Goal: Task Accomplishment & Management: Manage account settings

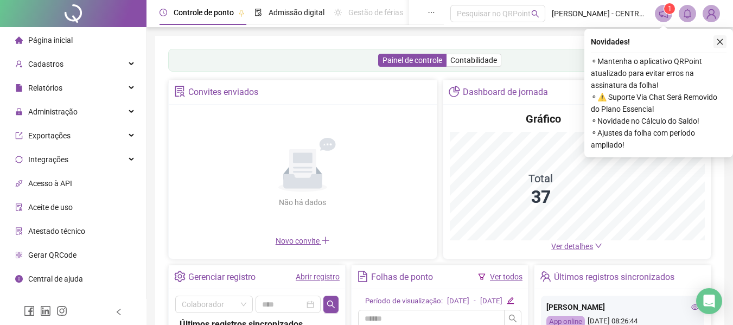
click at [718, 38] on icon "close" at bounding box center [720, 42] width 8 height 8
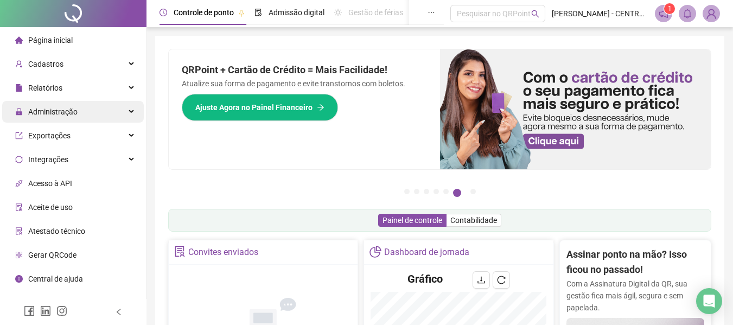
click at [43, 114] on span "Administração" at bounding box center [52, 111] width 49 height 9
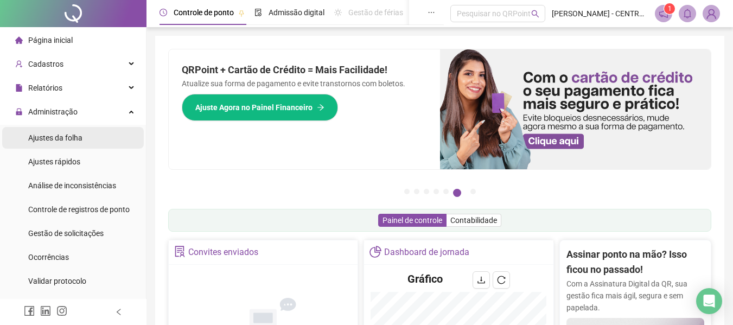
click at [88, 141] on li "Ajustes da folha" at bounding box center [73, 138] width 142 height 22
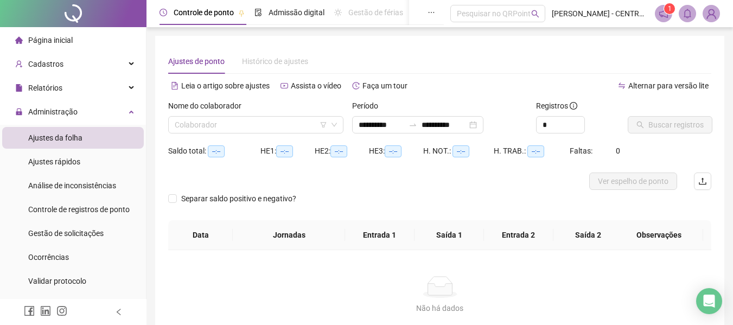
type input "**********"
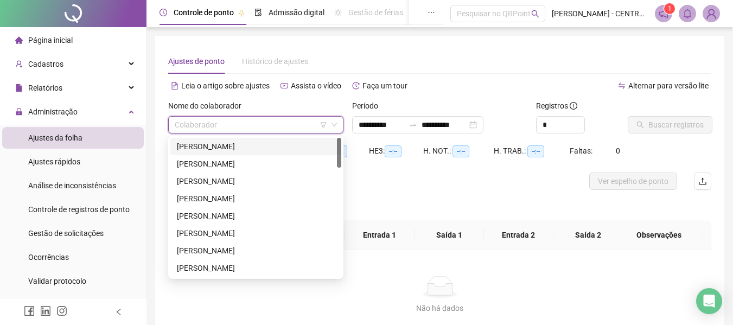
click at [222, 130] on input "search" at bounding box center [251, 125] width 152 height 16
click at [218, 164] on div "[PERSON_NAME]" at bounding box center [256, 164] width 158 height 12
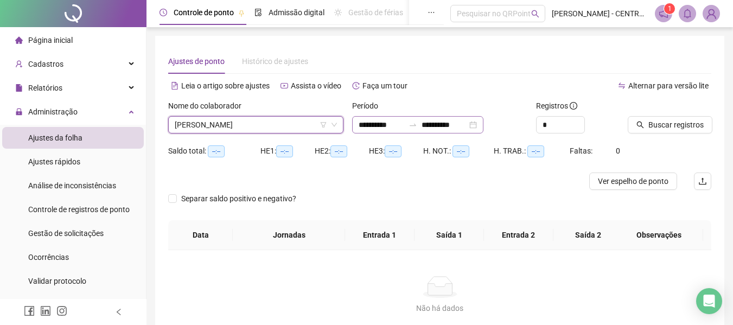
click at [430, 131] on div "**********" at bounding box center [417, 124] width 131 height 17
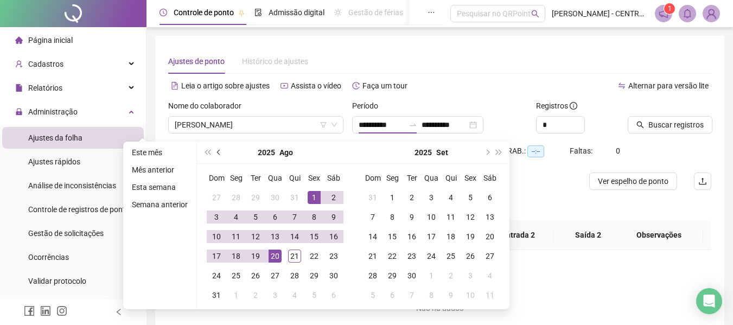
click at [218, 152] on span "prev-year" at bounding box center [219, 152] width 5 height 5
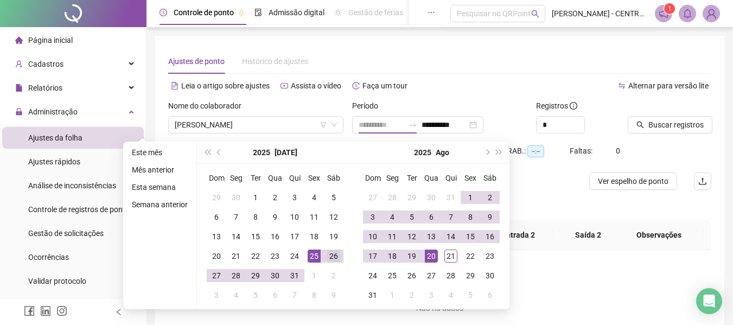
type input "**********"
click at [334, 259] on div "26" at bounding box center [333, 256] width 13 height 13
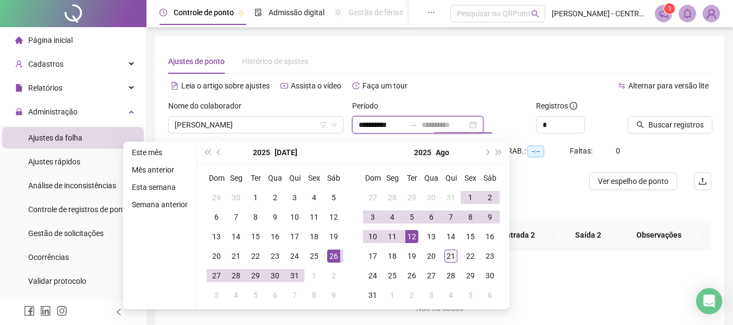
type input "**********"
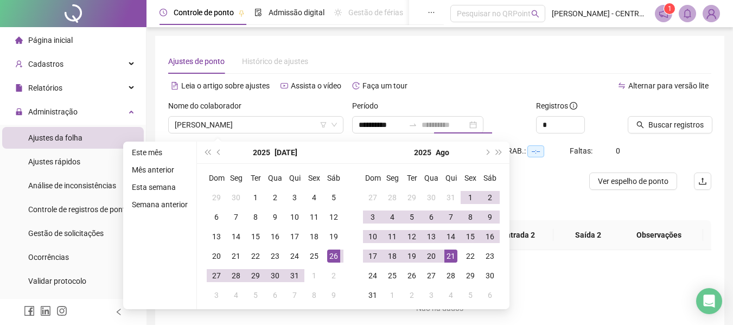
click at [454, 253] on div "21" at bounding box center [450, 256] width 13 height 13
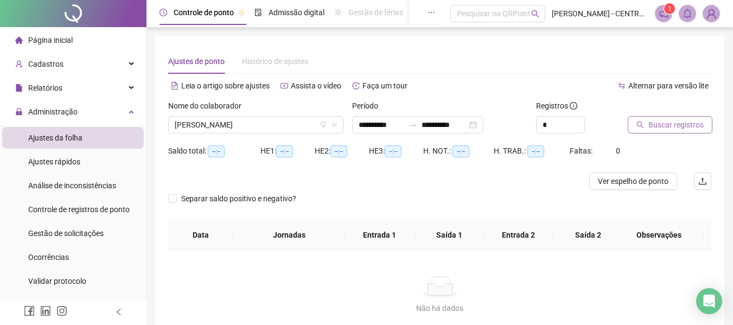
drag, startPoint x: 681, startPoint y: 133, endPoint x: 680, endPoint y: 127, distance: 6.5
click at [681, 133] on div "Buscar registros" at bounding box center [669, 121] width 92 height 42
click at [680, 127] on span "Buscar registros" at bounding box center [675, 125] width 55 height 12
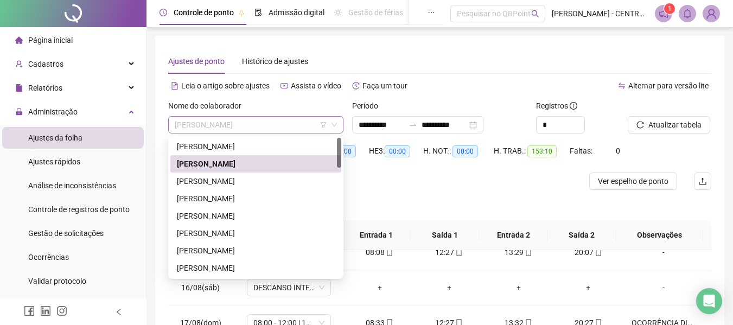
click at [261, 128] on span "[PERSON_NAME]" at bounding box center [256, 125] width 162 height 16
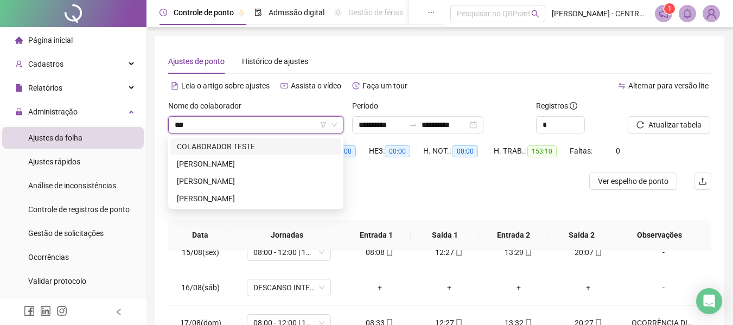
type input "****"
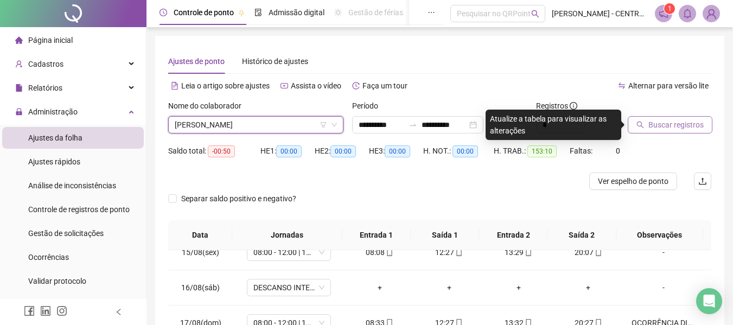
click at [677, 119] on span "Buscar registros" at bounding box center [675, 125] width 55 height 12
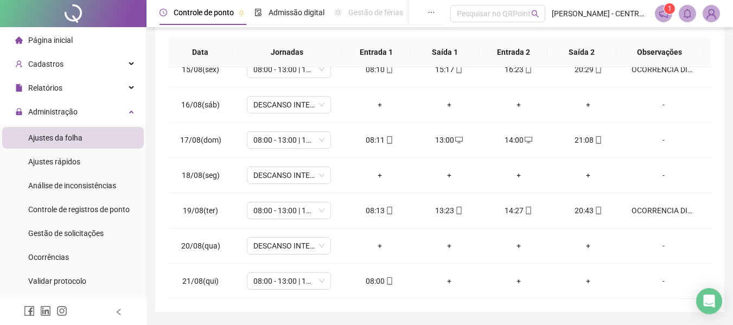
scroll to position [216, 0]
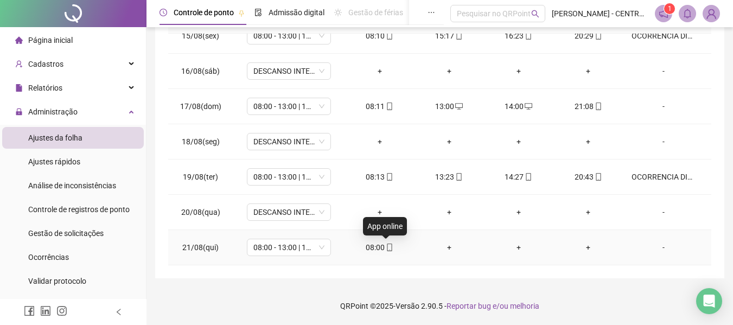
click at [388, 248] on icon "mobile" at bounding box center [390, 248] width 8 height 8
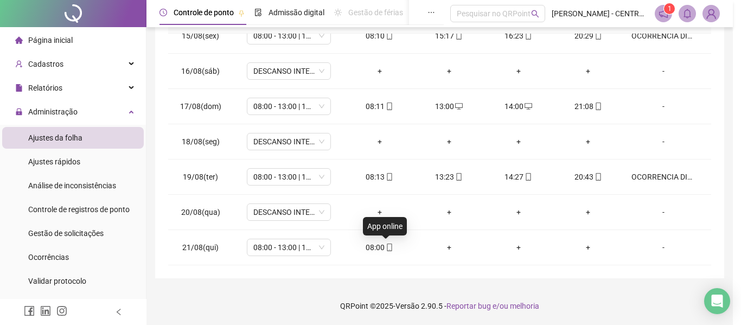
type input "**********"
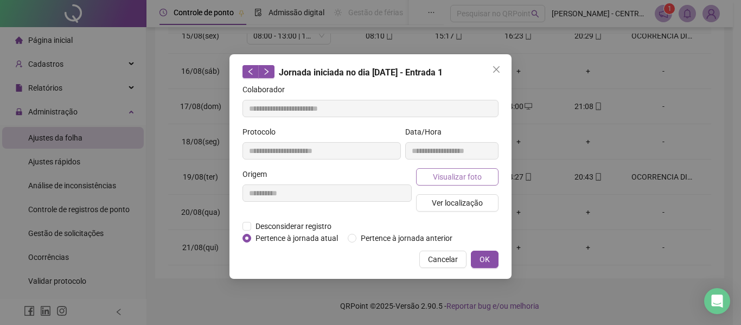
click at [449, 182] on button "Visualizar foto" at bounding box center [457, 176] width 82 height 17
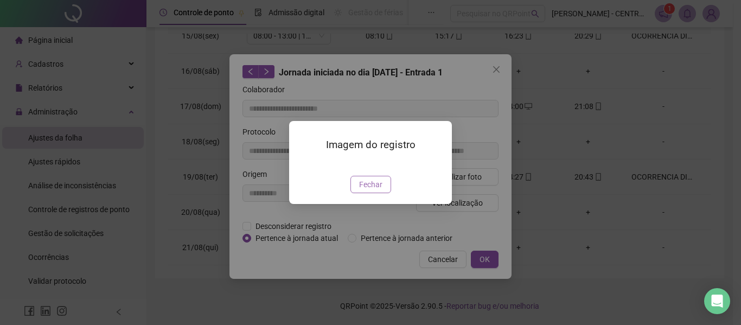
click at [364, 190] on span "Fechar" at bounding box center [370, 184] width 23 height 12
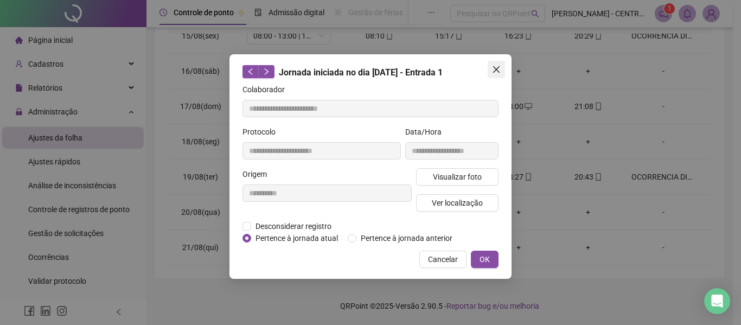
click at [498, 70] on icon "close" at bounding box center [496, 69] width 9 height 9
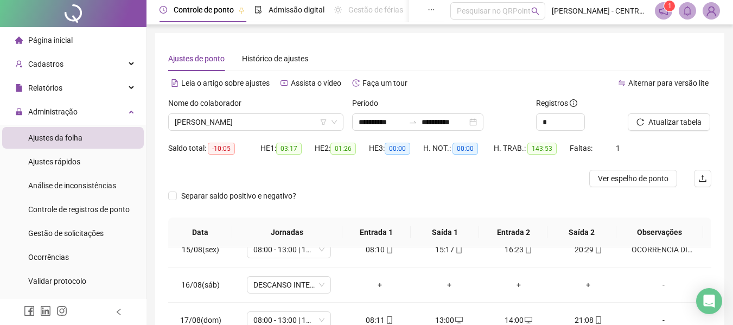
scroll to position [0, 0]
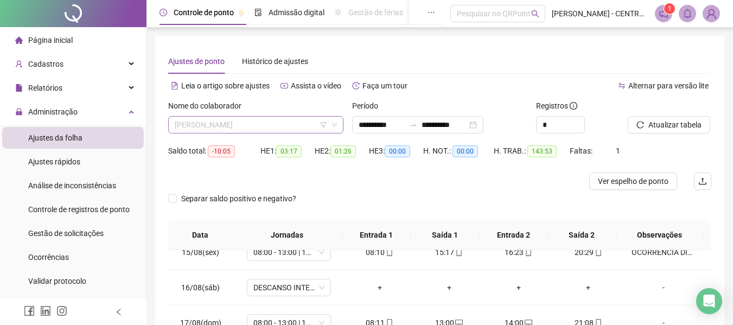
click at [273, 117] on span "[PERSON_NAME]" at bounding box center [256, 125] width 162 height 16
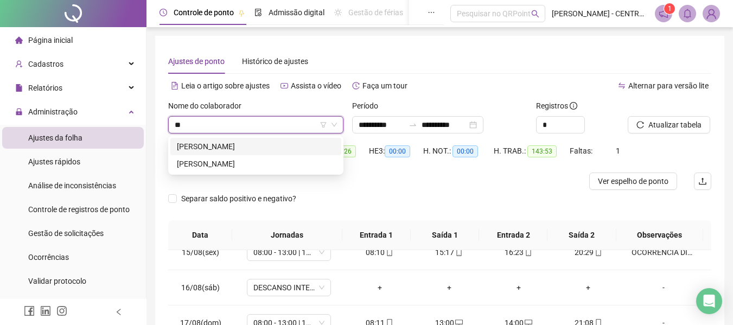
type input "***"
click at [278, 145] on div "[PERSON_NAME]" at bounding box center [256, 147] width 158 height 12
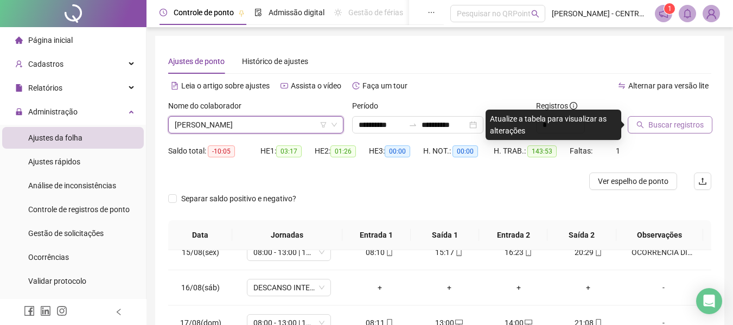
click at [700, 130] on span "Buscar registros" at bounding box center [675, 125] width 55 height 12
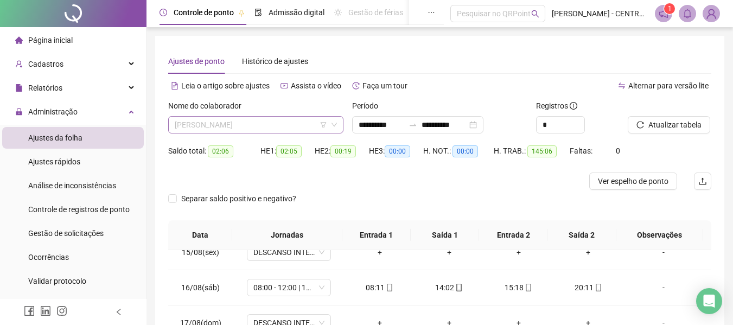
click at [285, 123] on span "[PERSON_NAME]" at bounding box center [256, 125] width 162 height 16
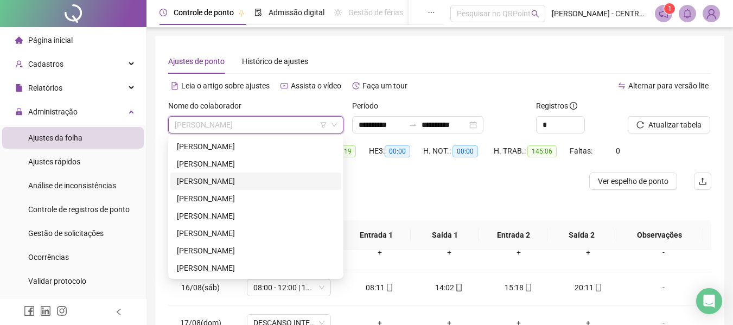
click at [255, 175] on div "[PERSON_NAME]" at bounding box center [255, 181] width 171 height 17
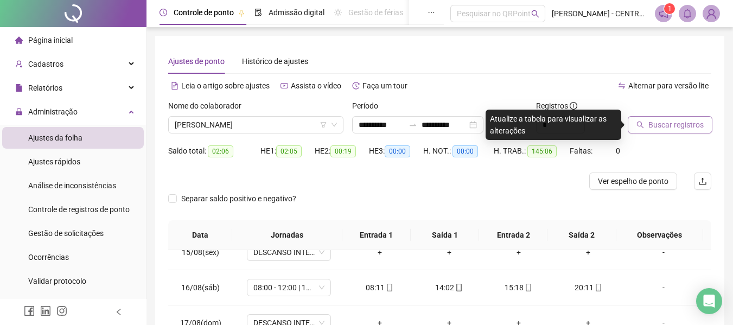
click at [660, 125] on span "Buscar registros" at bounding box center [675, 125] width 55 height 12
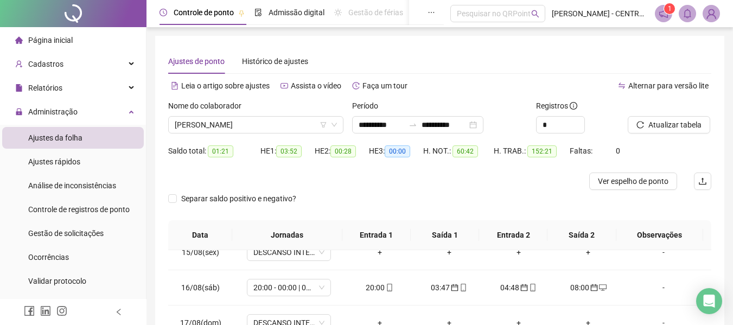
scroll to position [216, 0]
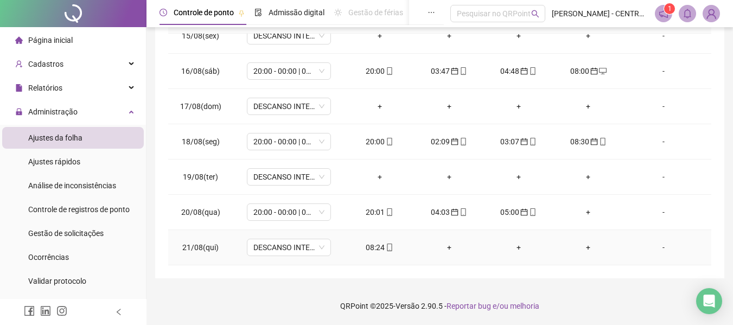
click at [365, 247] on div "08:24" at bounding box center [380, 247] width 52 height 12
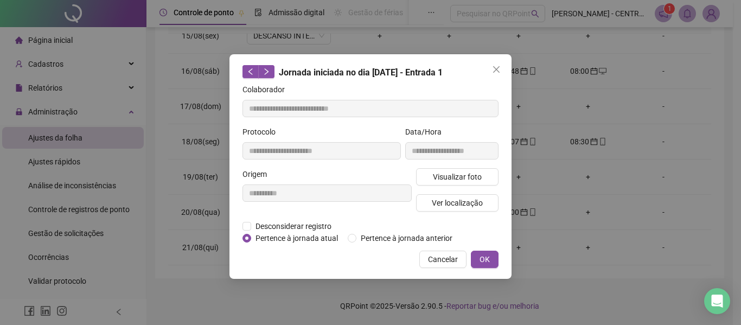
type input "**********"
click at [426, 238] on span "Pertence à jornada anterior" at bounding box center [406, 238] width 100 height 12
click at [488, 266] on button "OK" at bounding box center [485, 259] width 28 height 17
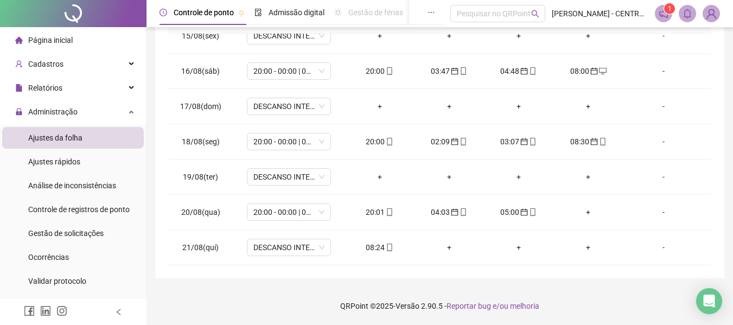
scroll to position [0, 0]
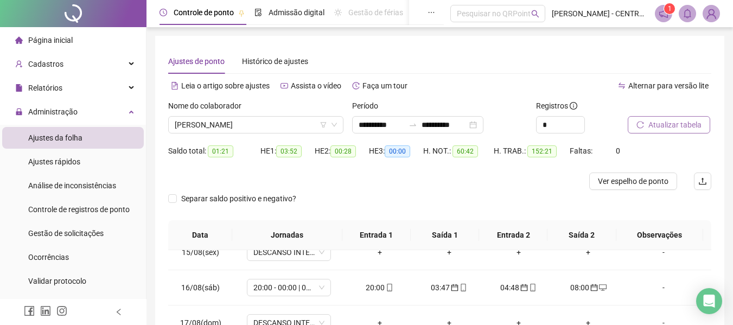
click at [641, 129] on button "Atualizar tabela" at bounding box center [669, 124] width 82 height 17
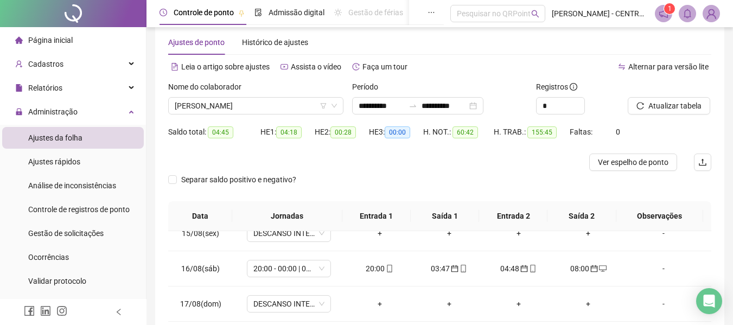
scroll to position [12, 0]
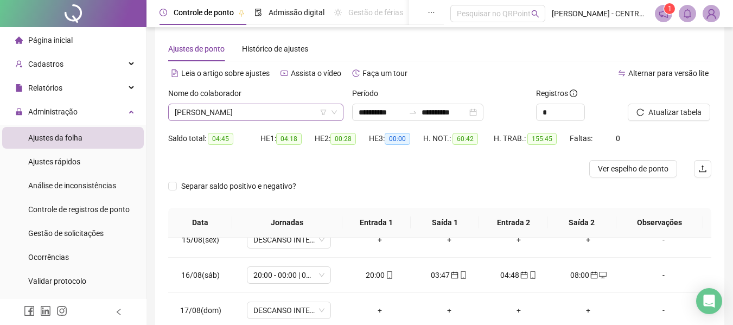
drag, startPoint x: 288, startPoint y: 113, endPoint x: 284, endPoint y: 119, distance: 7.1
click at [286, 114] on span "[PERSON_NAME]" at bounding box center [256, 112] width 162 height 16
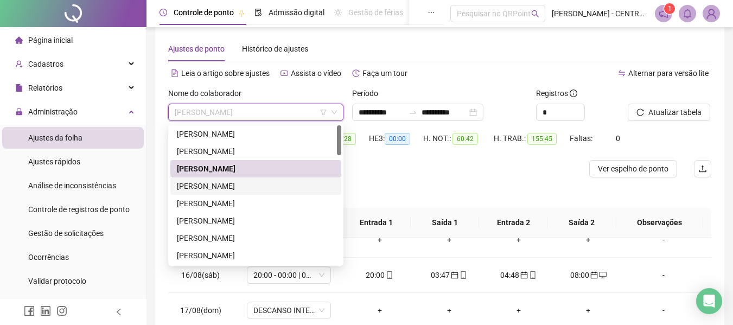
click at [248, 182] on div "[PERSON_NAME]" at bounding box center [256, 186] width 158 height 12
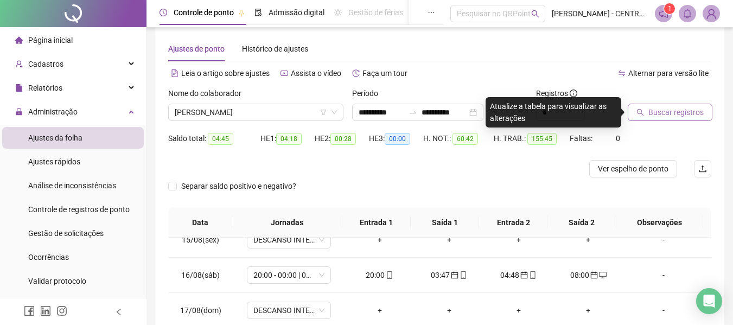
click at [673, 106] on span "Buscar registros" at bounding box center [675, 112] width 55 height 12
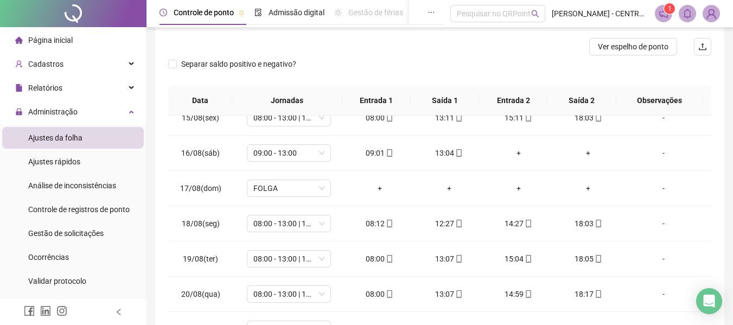
scroll to position [0, 0]
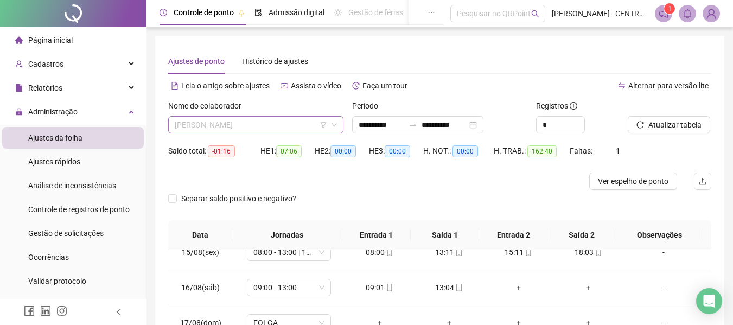
click at [246, 123] on span "[PERSON_NAME]" at bounding box center [256, 125] width 162 height 16
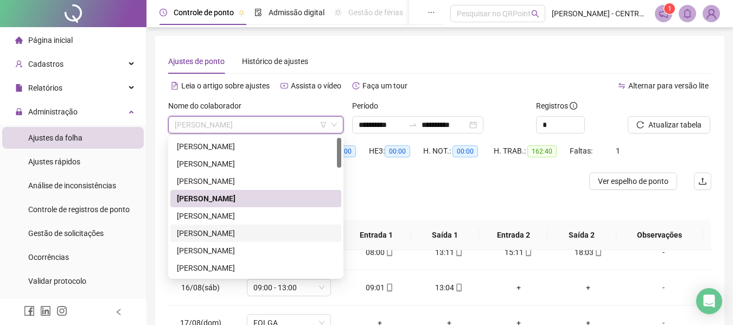
click at [232, 232] on div "[PERSON_NAME]" at bounding box center [256, 233] width 158 height 12
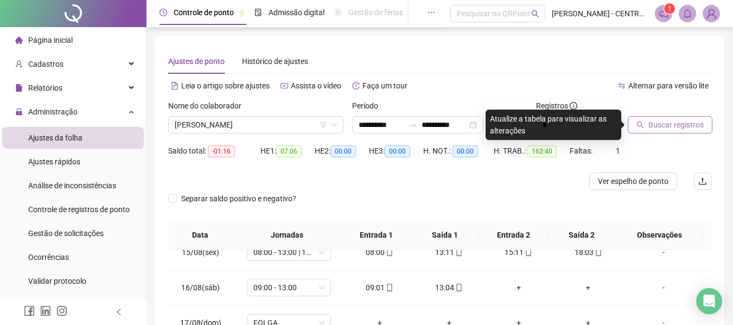
click at [669, 130] on span "Buscar registros" at bounding box center [675, 125] width 55 height 12
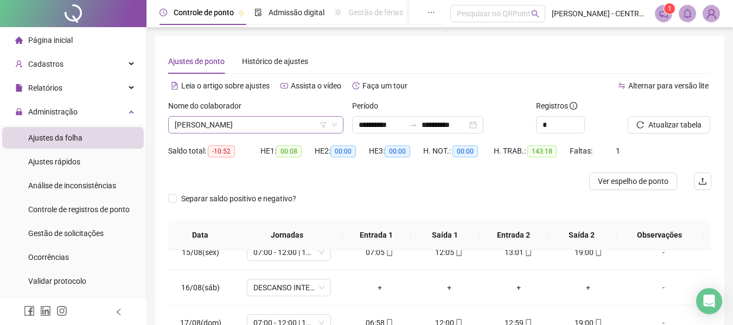
click at [264, 117] on span "[PERSON_NAME]" at bounding box center [256, 125] width 162 height 16
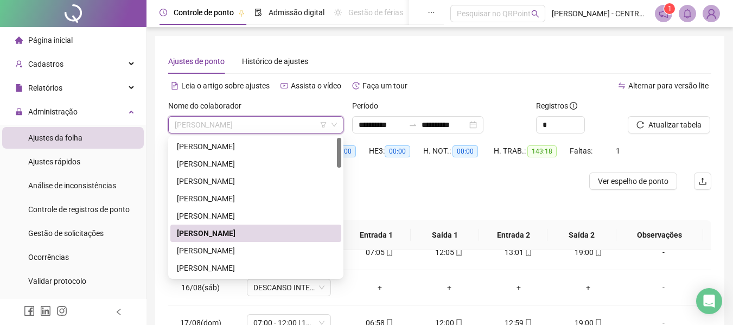
click at [258, 125] on span "[PERSON_NAME]" at bounding box center [256, 125] width 162 height 16
click at [256, 248] on div "[PERSON_NAME]" at bounding box center [256, 251] width 158 height 12
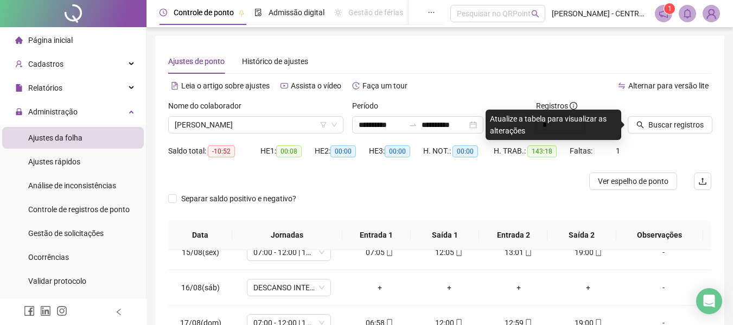
click at [674, 114] on div at bounding box center [656, 108] width 56 height 16
click at [671, 127] on span "Buscar registros" at bounding box center [675, 125] width 55 height 12
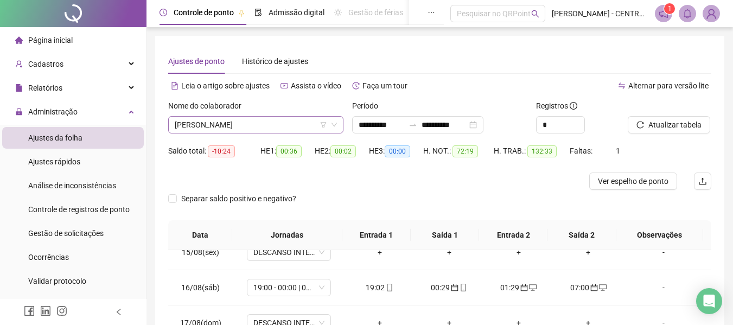
click at [261, 124] on span "[PERSON_NAME]" at bounding box center [256, 125] width 162 height 16
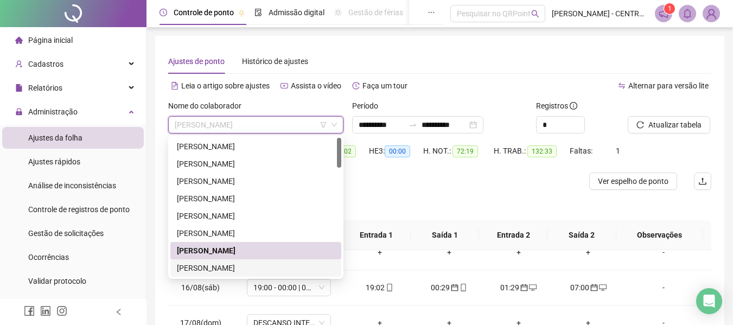
click at [274, 266] on div "[PERSON_NAME]" at bounding box center [256, 268] width 158 height 12
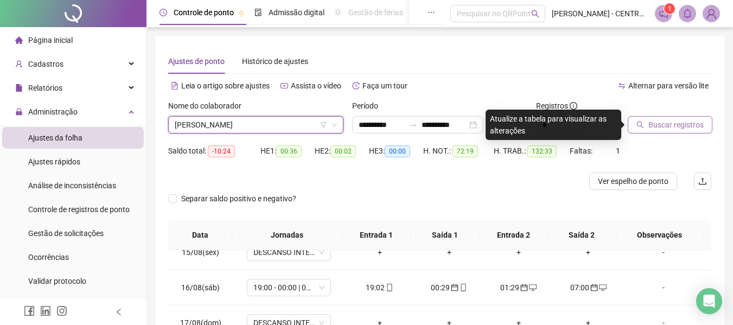
click at [695, 119] on span "Buscar registros" at bounding box center [675, 125] width 55 height 12
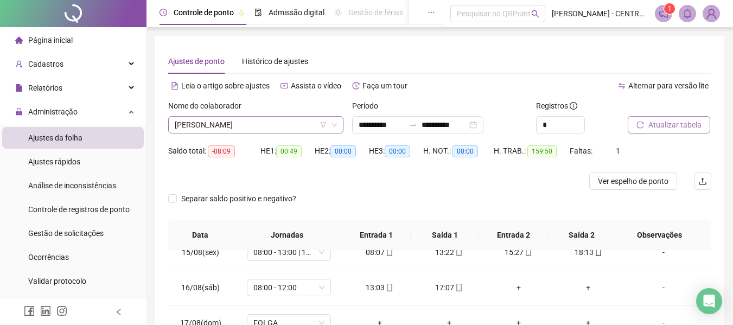
click at [219, 130] on span "[PERSON_NAME]" at bounding box center [256, 125] width 162 height 16
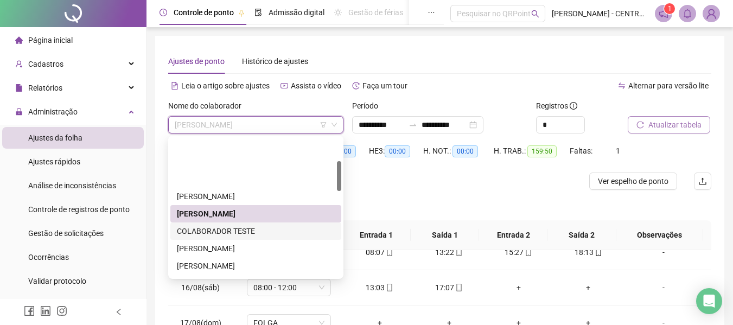
scroll to position [108, 0]
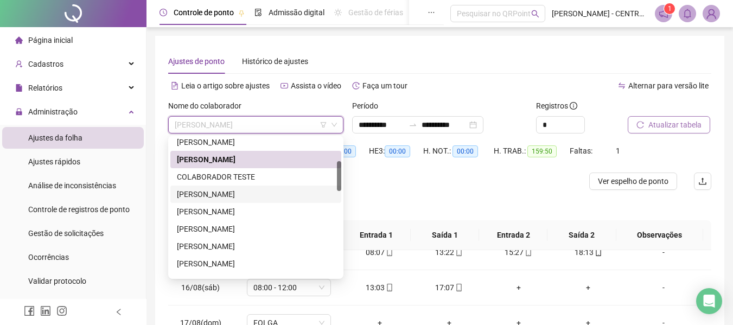
click at [246, 189] on div "[PERSON_NAME]" at bounding box center [256, 194] width 158 height 12
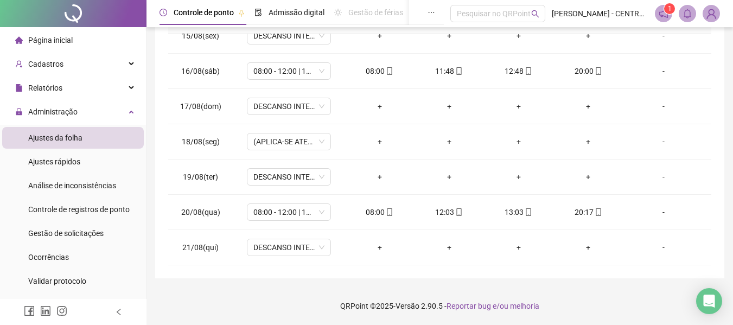
scroll to position [6, 0]
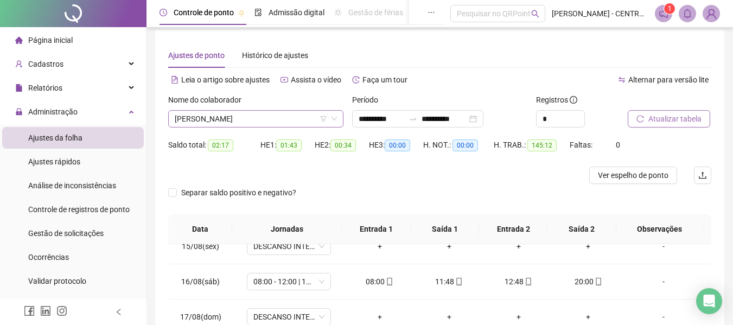
click at [289, 117] on span "[PERSON_NAME]" at bounding box center [256, 119] width 162 height 16
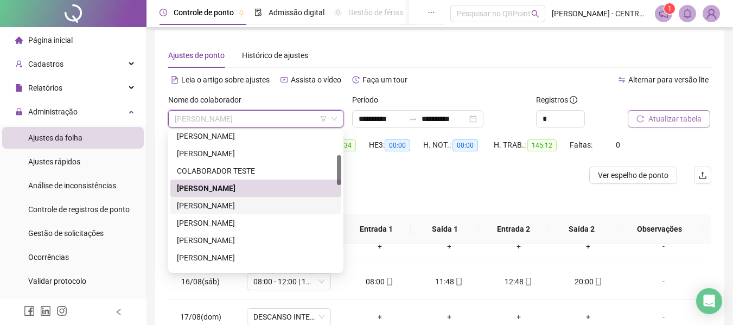
click at [265, 209] on div "[PERSON_NAME]" at bounding box center [256, 206] width 158 height 12
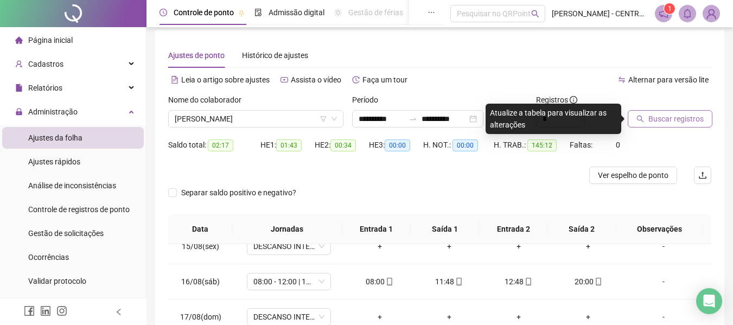
click at [691, 120] on span "Buscar registros" at bounding box center [675, 119] width 55 height 12
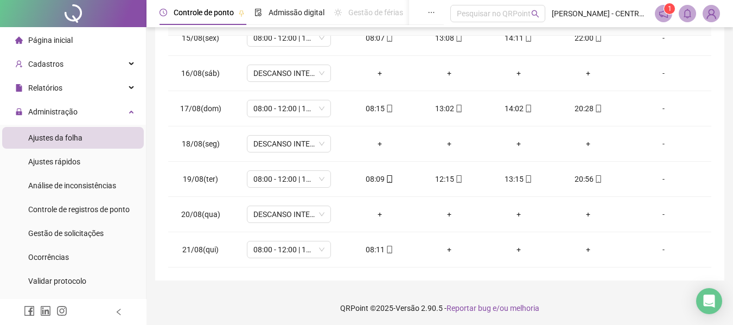
scroll to position [0, 0]
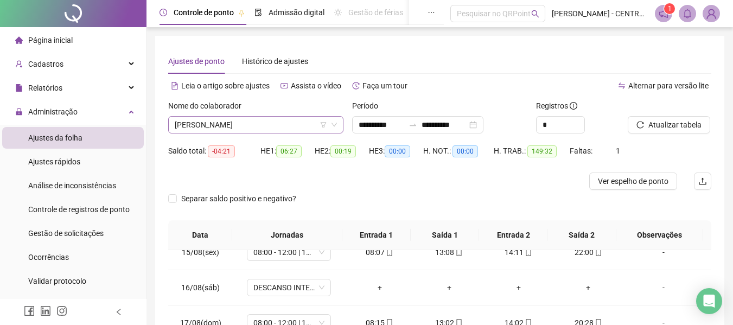
drag, startPoint x: 251, startPoint y: 135, endPoint x: 254, endPoint y: 126, distance: 9.3
click at [251, 132] on div "Nome do colaborador [PERSON_NAME]" at bounding box center [256, 121] width 184 height 42
click at [254, 126] on span "[PERSON_NAME]" at bounding box center [256, 125] width 162 height 16
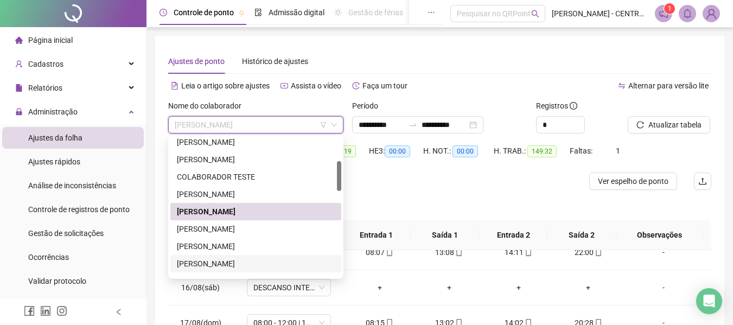
click at [249, 269] on div "[PERSON_NAME]" at bounding box center [256, 264] width 158 height 12
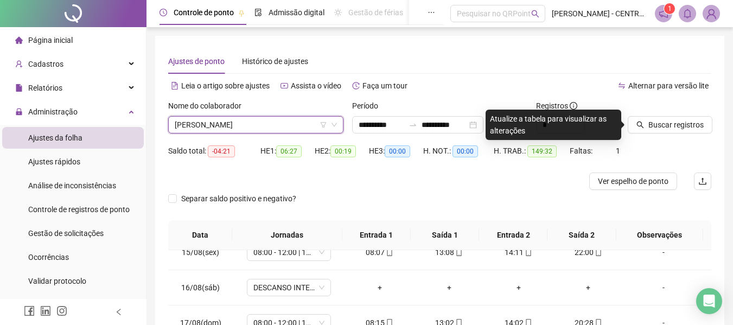
click at [259, 119] on span "[PERSON_NAME]" at bounding box center [256, 125] width 162 height 16
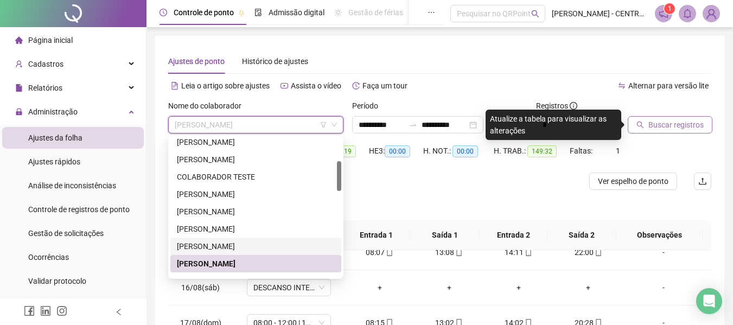
click at [685, 129] on span "Buscar registros" at bounding box center [675, 125] width 55 height 12
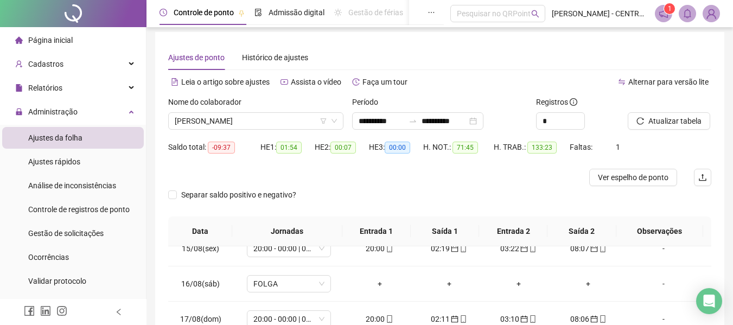
scroll to position [216, 0]
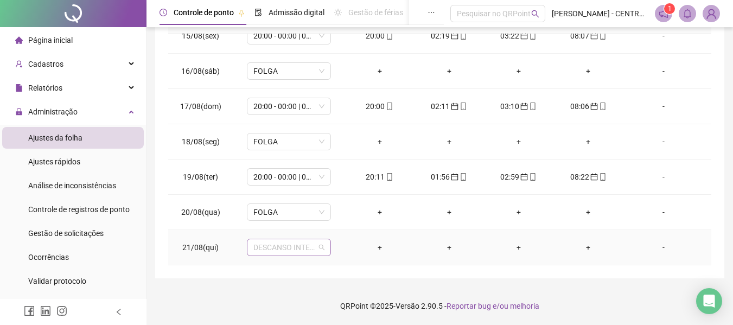
click at [276, 251] on span "DESCANSO INTER-JORNADA" at bounding box center [288, 247] width 71 height 16
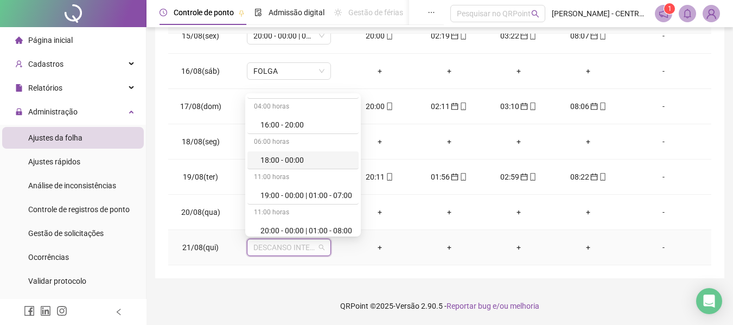
scroll to position [1179, 0]
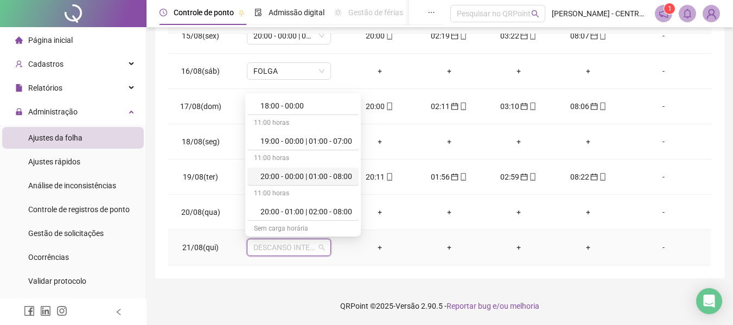
click at [301, 174] on div "20:00 - 00:00 | 01:00 - 08:00" at bounding box center [306, 176] width 92 height 12
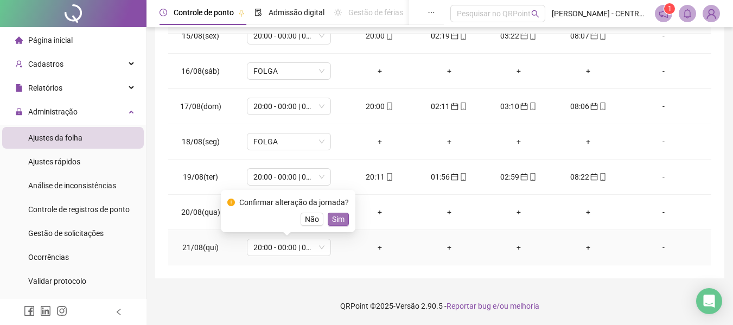
click at [342, 219] on button "Sim" at bounding box center [338, 219] width 21 height 13
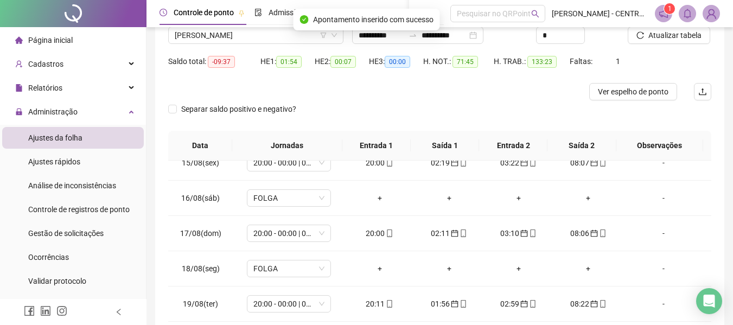
scroll to position [0, 0]
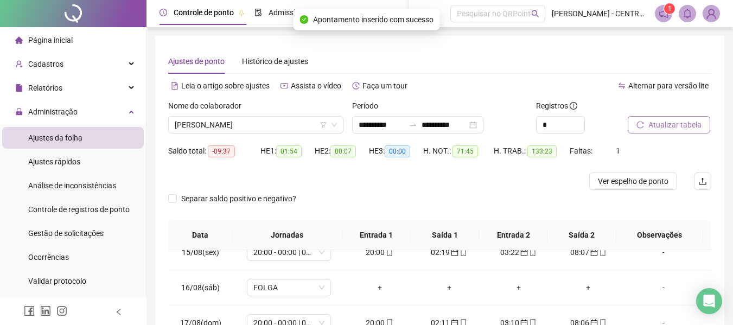
click at [657, 128] on span "Atualizar tabela" at bounding box center [674, 125] width 53 height 12
click at [271, 125] on span "[PERSON_NAME]" at bounding box center [256, 125] width 162 height 16
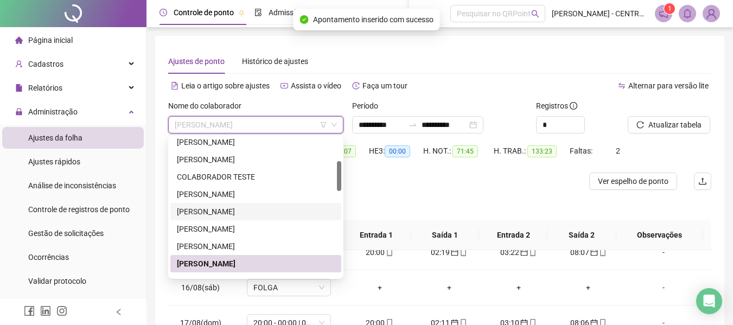
scroll to position [217, 0]
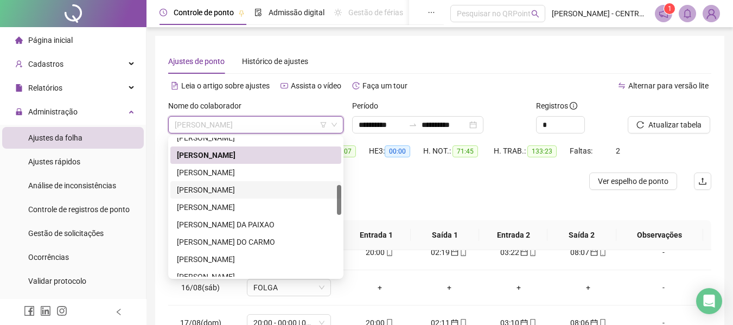
click at [267, 194] on div "[PERSON_NAME]" at bounding box center [256, 190] width 158 height 12
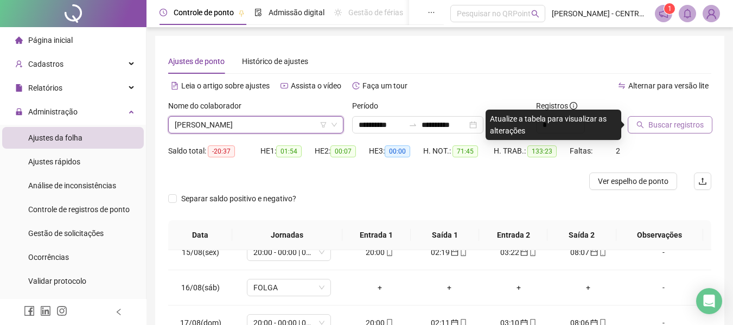
click at [670, 126] on span "Buscar registros" at bounding box center [675, 125] width 55 height 12
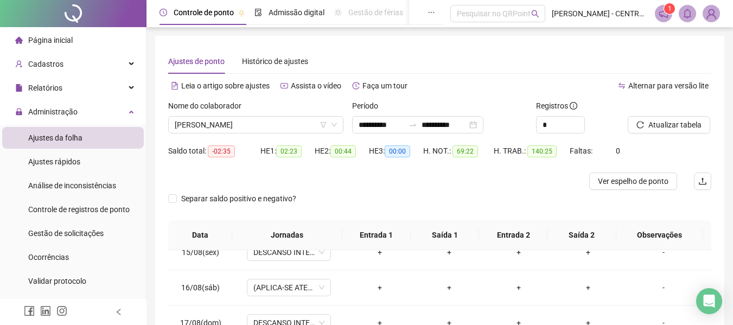
scroll to position [216, 0]
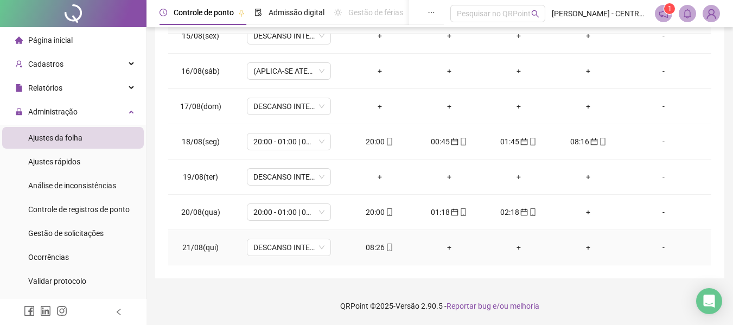
click at [371, 248] on div "08:26" at bounding box center [380, 247] width 52 height 12
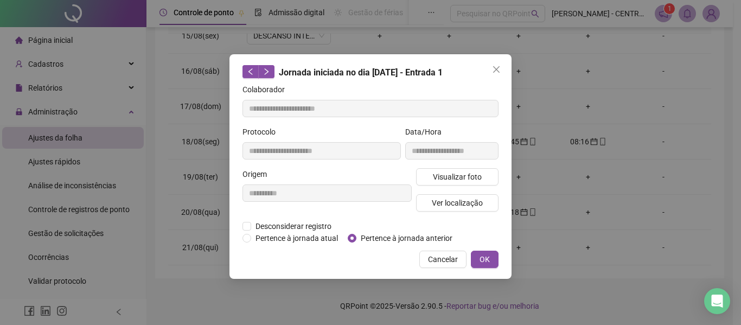
type input "**********"
click at [377, 238] on span "Pertence à jornada anterior" at bounding box center [406, 238] width 100 height 12
click at [482, 262] on span "OK" at bounding box center [485, 259] width 10 height 12
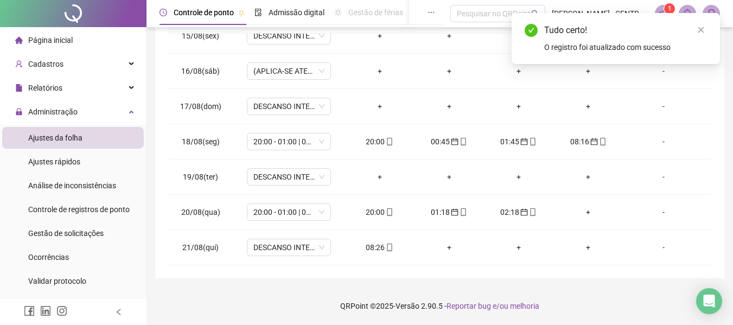
scroll to position [0, 0]
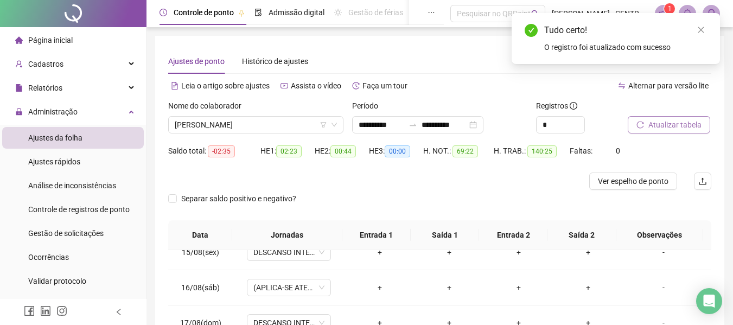
click at [667, 131] on button "Atualizar tabela" at bounding box center [669, 124] width 82 height 17
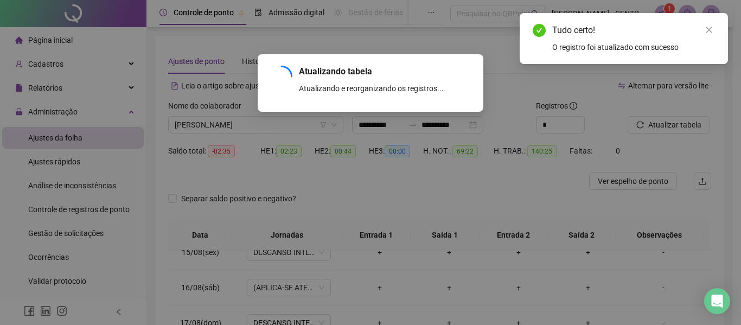
drag, startPoint x: 708, startPoint y: 30, endPoint x: 598, endPoint y: 143, distance: 157.7
click at [707, 33] on icon "close" at bounding box center [709, 30] width 8 height 8
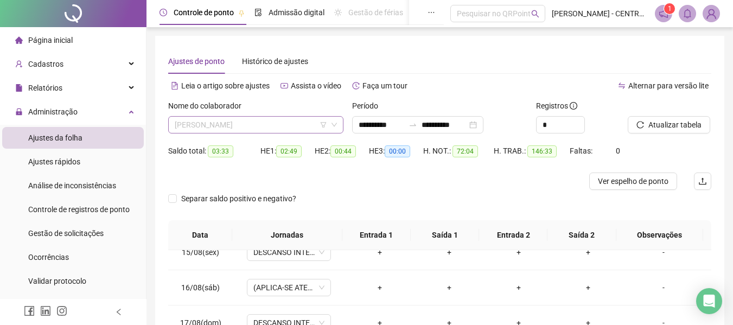
click at [309, 126] on span "[PERSON_NAME]" at bounding box center [256, 125] width 162 height 16
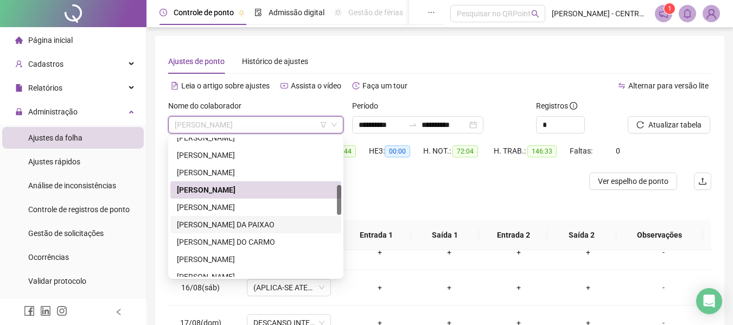
click at [255, 223] on div "[PERSON_NAME] DA PAIXAO" at bounding box center [256, 225] width 158 height 12
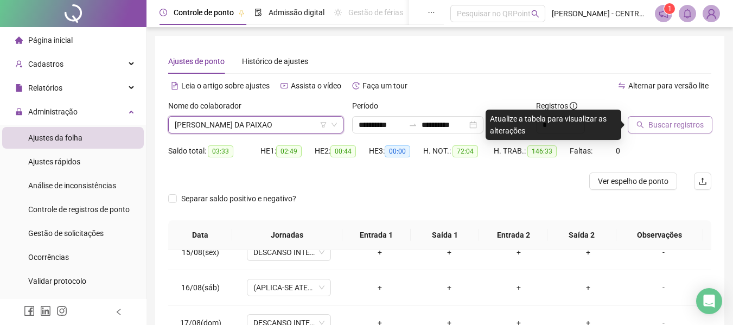
click at [652, 121] on span "Buscar registros" at bounding box center [675, 125] width 55 height 12
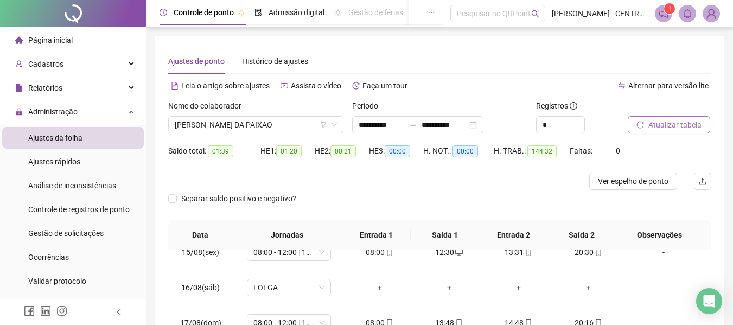
click at [263, 138] on div "Nome do colaborador [PERSON_NAME] DA PAIXAO" at bounding box center [256, 121] width 184 height 42
click at [264, 119] on span "[PERSON_NAME] DA PAIXAO" at bounding box center [256, 125] width 162 height 16
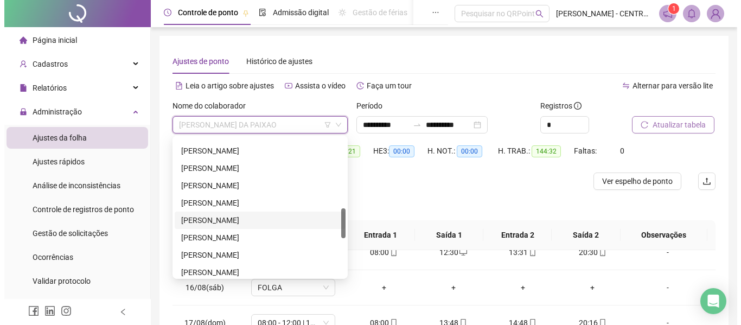
scroll to position [271, 0]
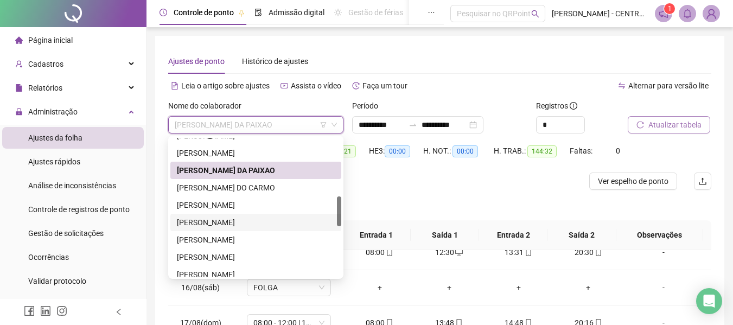
drag, startPoint x: 250, startPoint y: 219, endPoint x: 326, endPoint y: 191, distance: 81.2
click at [249, 219] on div "[PERSON_NAME]" at bounding box center [256, 222] width 158 height 12
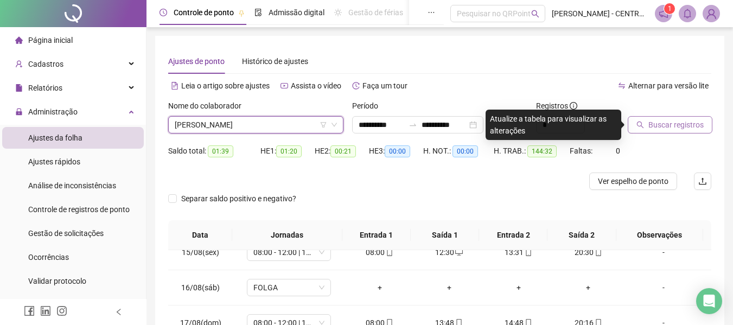
click at [675, 118] on button "Buscar registros" at bounding box center [670, 124] width 85 height 17
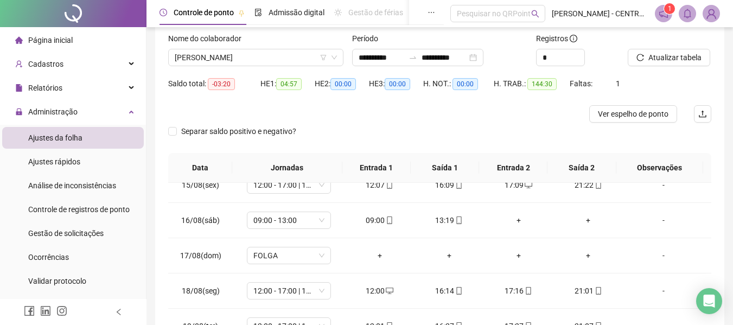
scroll to position [11, 0]
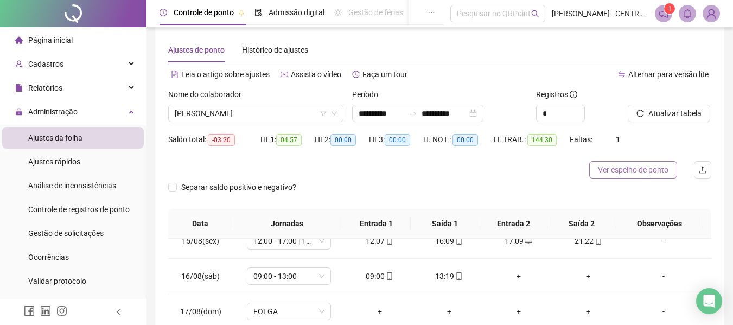
click at [655, 167] on span "Ver espelho de ponto" at bounding box center [633, 170] width 71 height 12
click at [293, 116] on span "[PERSON_NAME]" at bounding box center [256, 113] width 162 height 16
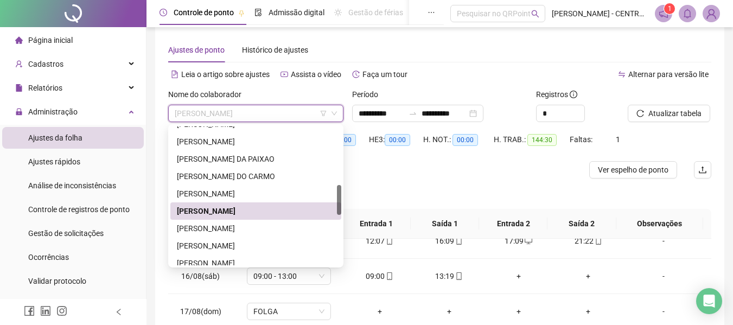
click at [506, 180] on div "Separar saldo positivo e negativo?" at bounding box center [439, 193] width 543 height 30
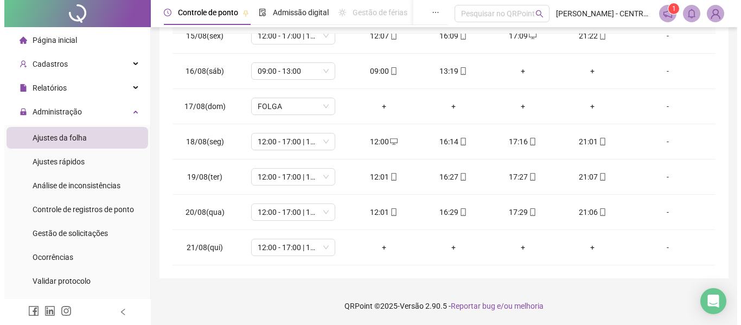
scroll to position [36, 0]
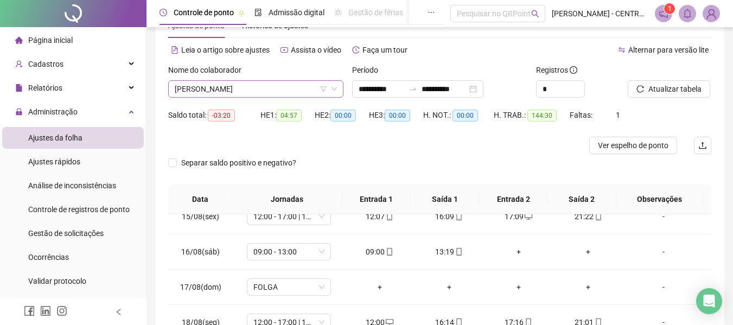
click at [292, 85] on span "[PERSON_NAME]" at bounding box center [256, 89] width 162 height 16
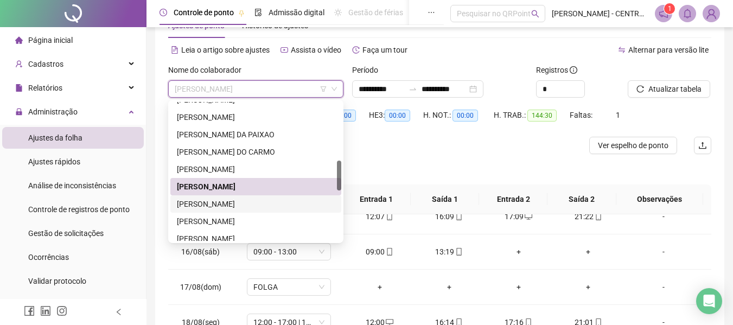
click at [285, 203] on div "[PERSON_NAME]" at bounding box center [256, 204] width 158 height 12
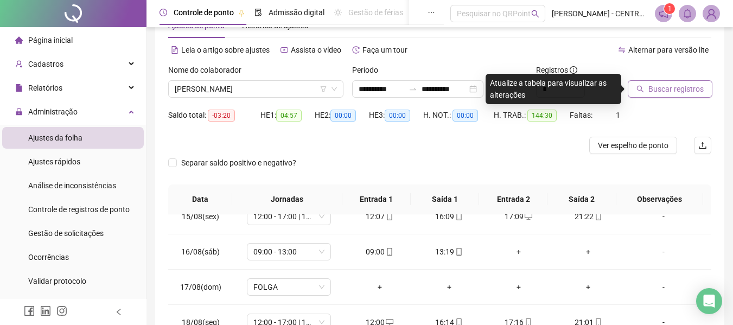
click at [695, 94] on span "Buscar registros" at bounding box center [675, 89] width 55 height 12
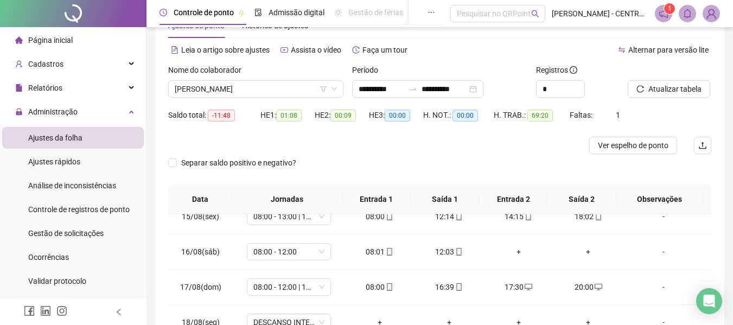
scroll to position [216, 0]
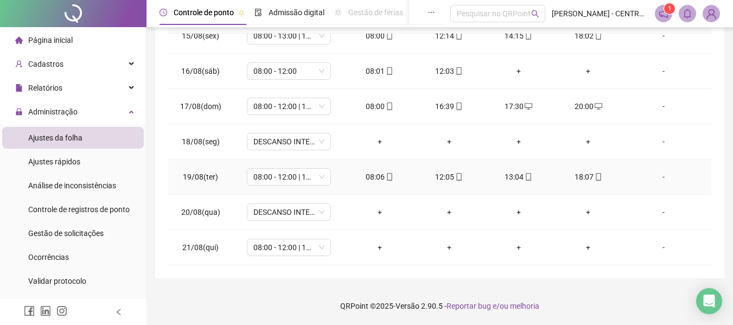
click at [583, 180] on div "18:07" at bounding box center [588, 177] width 52 height 12
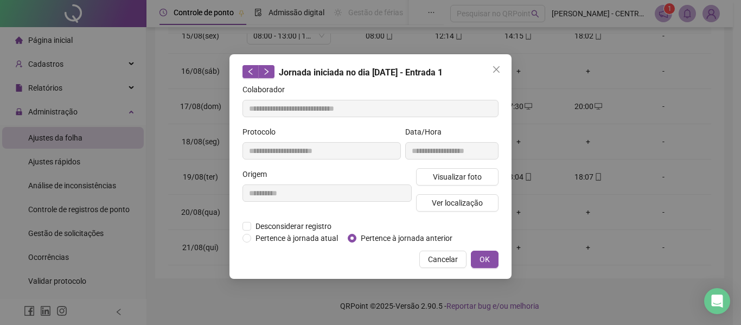
type input "**********"
click at [463, 179] on span "Visualizar foto" at bounding box center [457, 177] width 49 height 12
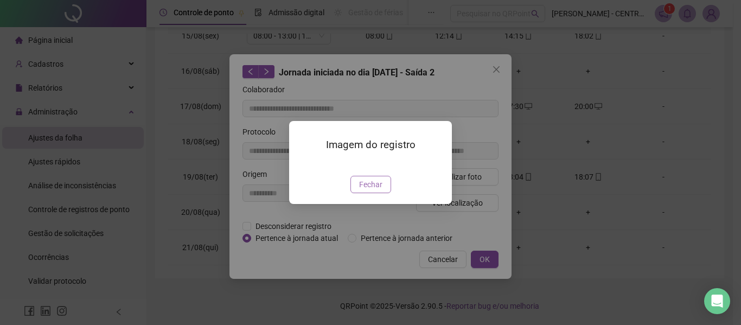
click at [381, 190] on span "Fechar" at bounding box center [370, 184] width 23 height 12
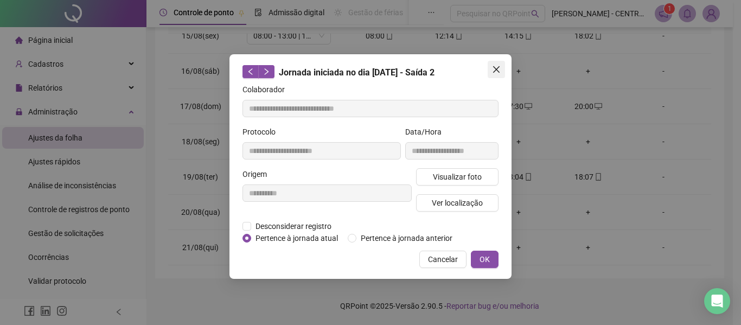
click at [496, 73] on icon "close" at bounding box center [496, 69] width 9 height 9
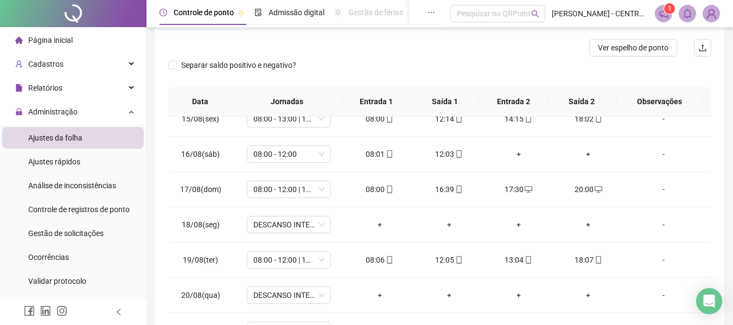
scroll to position [61, 0]
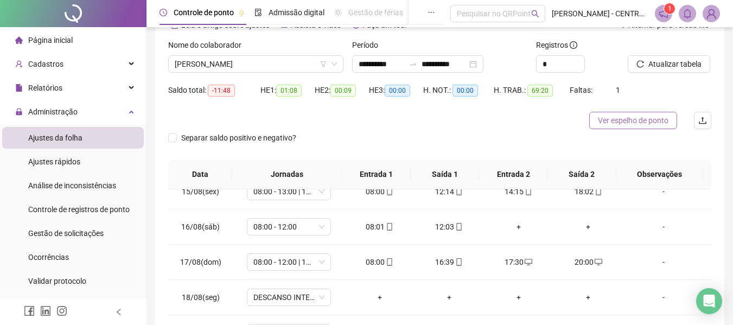
click at [646, 116] on span "Ver espelho de ponto" at bounding box center [633, 120] width 71 height 12
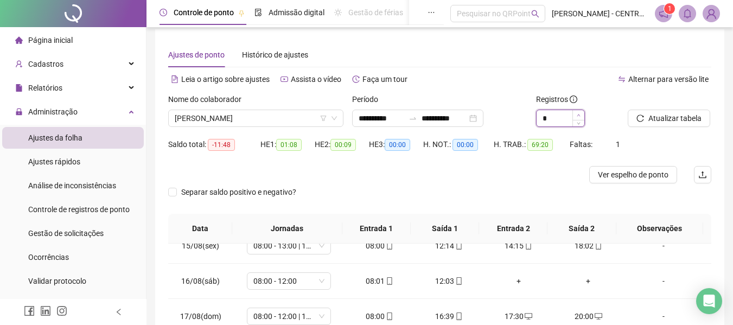
type input "*"
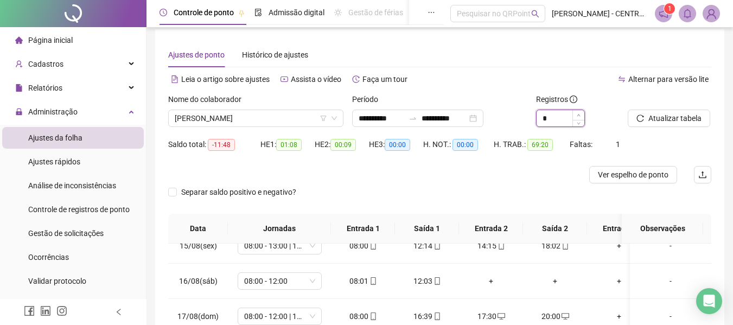
click at [581, 116] on span "Increase Value" at bounding box center [578, 115] width 12 height 10
click at [652, 118] on span "Atualizar tabela" at bounding box center [674, 118] width 53 height 12
click at [644, 179] on span "Ver espelho de ponto" at bounding box center [633, 175] width 71 height 12
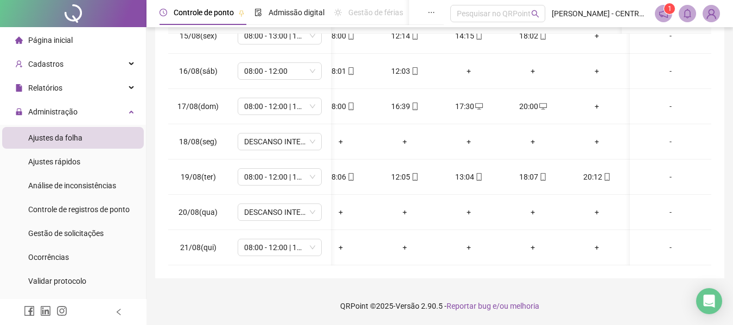
scroll to position [0, 0]
click at [525, 182] on div "18:07" at bounding box center [530, 177] width 47 height 12
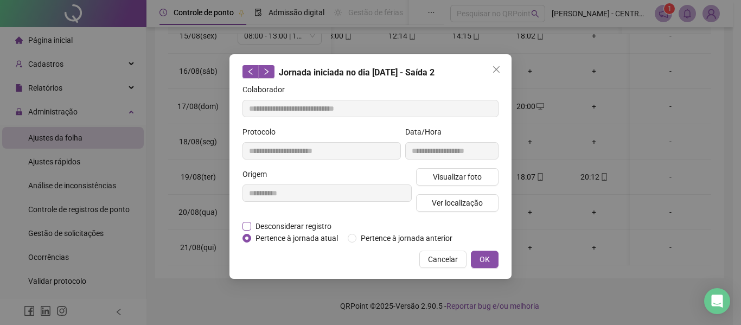
click at [288, 224] on span "Desconsiderar registro" at bounding box center [293, 226] width 85 height 12
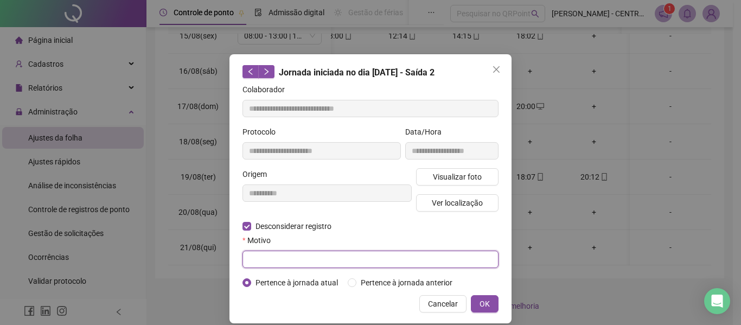
click at [353, 253] on input "text" at bounding box center [370, 259] width 256 height 17
type input "******"
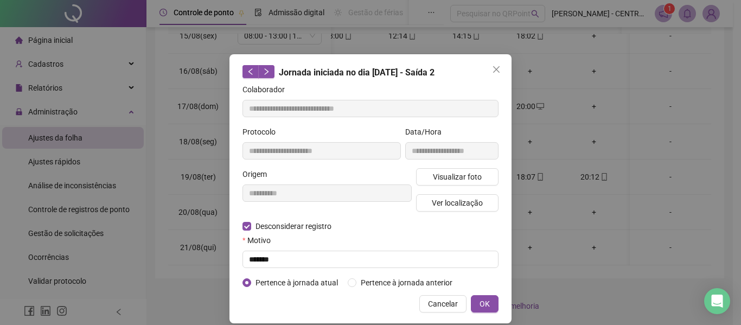
click at [471, 295] on button "OK" at bounding box center [485, 303] width 28 height 17
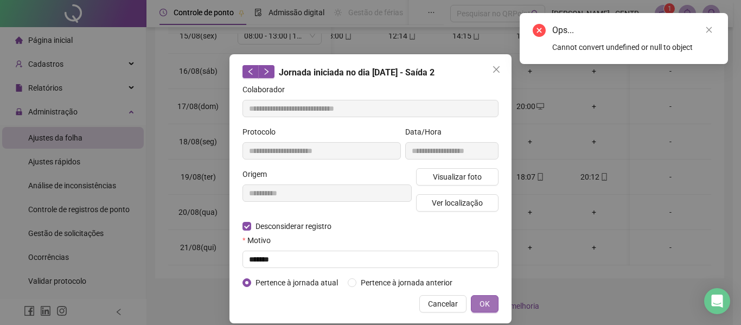
click at [482, 307] on span "OK" at bounding box center [485, 304] width 10 height 12
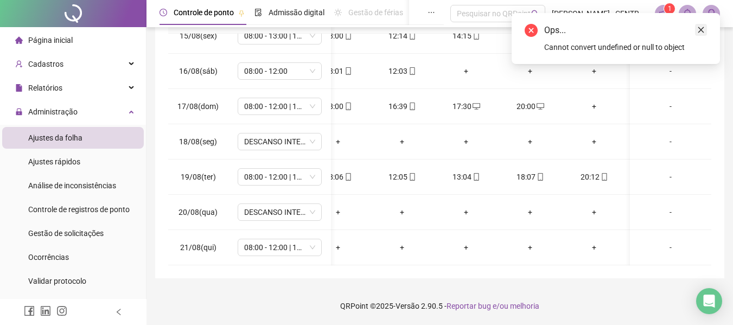
click at [703, 30] on icon "close" at bounding box center [701, 30] width 8 height 8
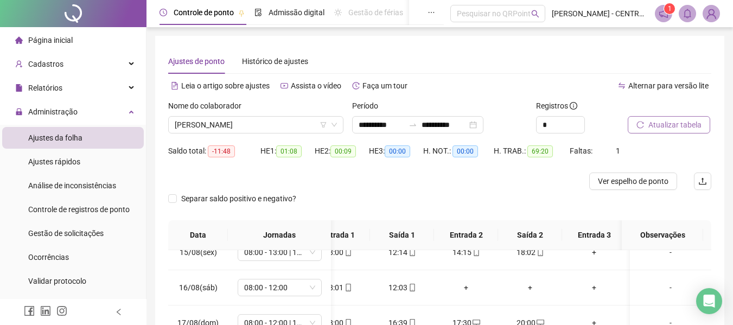
click at [672, 121] on span "Atualizar tabela" at bounding box center [674, 125] width 53 height 12
type input "*"
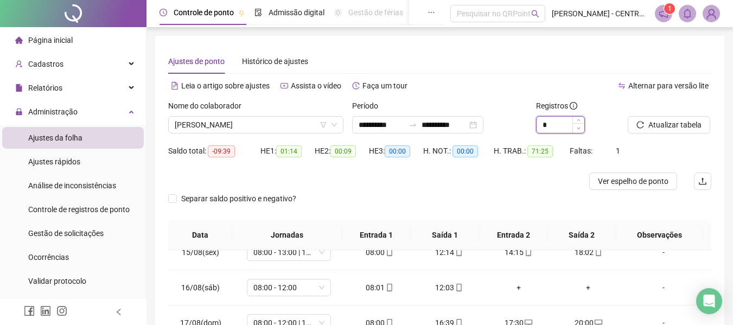
click at [577, 131] on span "Decrease Value" at bounding box center [578, 128] width 12 height 10
click at [668, 119] on span "Atualizar tabela" at bounding box center [674, 125] width 53 height 12
click at [614, 178] on span "Ver espelho de ponto" at bounding box center [633, 181] width 71 height 12
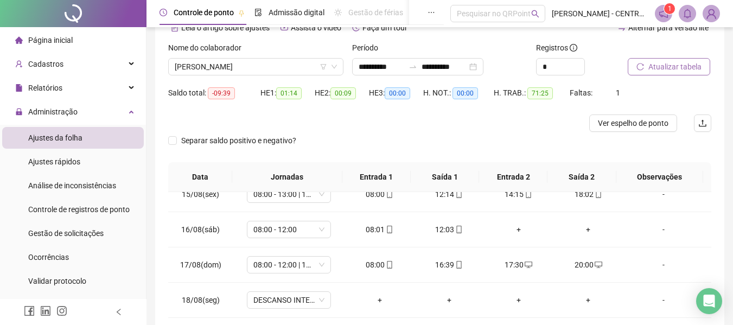
scroll to position [0, 0]
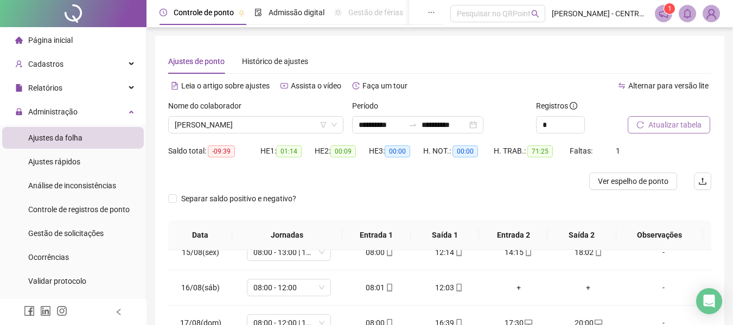
click at [673, 122] on span "Atualizar tabela" at bounding box center [674, 125] width 53 height 12
click at [622, 174] on button "Ver espelho de ponto" at bounding box center [633, 181] width 88 height 17
click at [221, 122] on span "[PERSON_NAME]" at bounding box center [256, 125] width 162 height 16
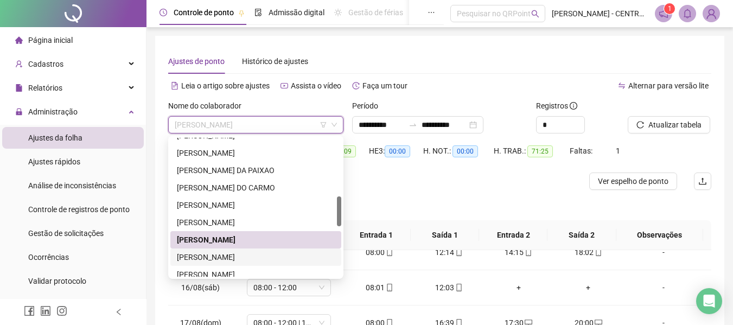
click at [208, 254] on div "[PERSON_NAME]" at bounding box center [256, 257] width 158 height 12
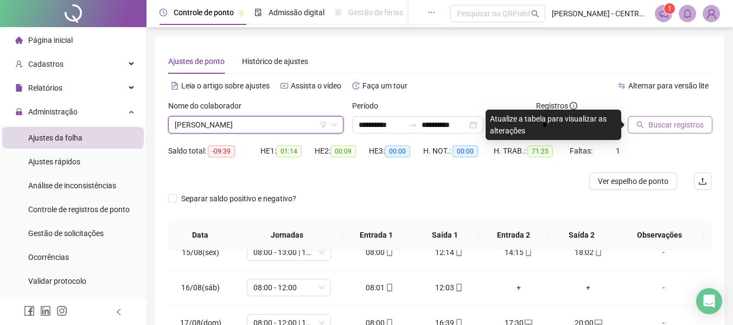
click at [685, 125] on span "Buscar registros" at bounding box center [675, 125] width 55 height 12
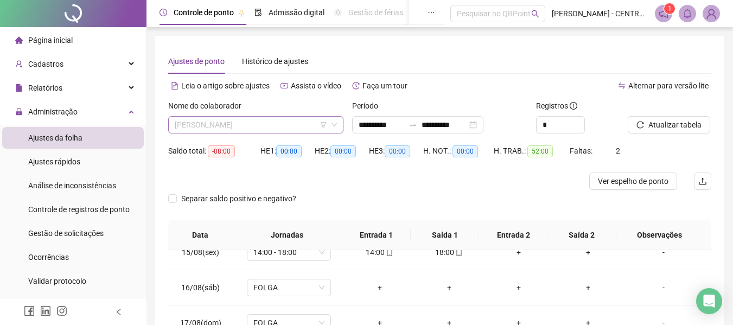
click at [199, 122] on span "[PERSON_NAME]" at bounding box center [256, 125] width 162 height 16
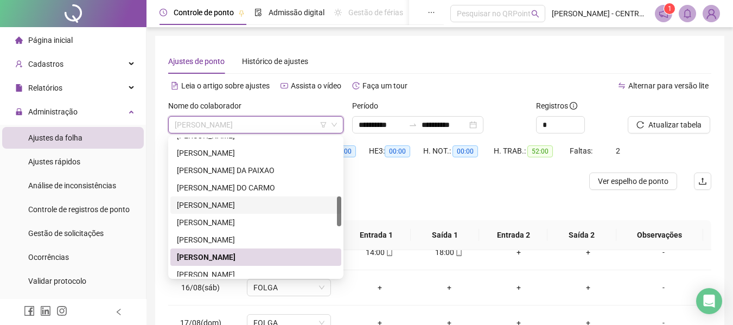
scroll to position [325, 0]
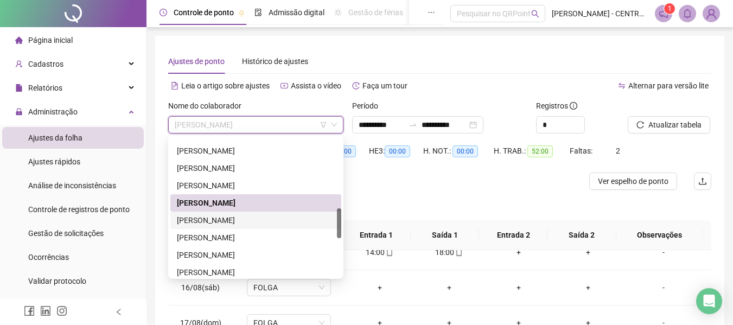
drag, startPoint x: 218, startPoint y: 224, endPoint x: 235, endPoint y: 210, distance: 22.0
click at [218, 224] on div "[PERSON_NAME]" at bounding box center [256, 220] width 158 height 12
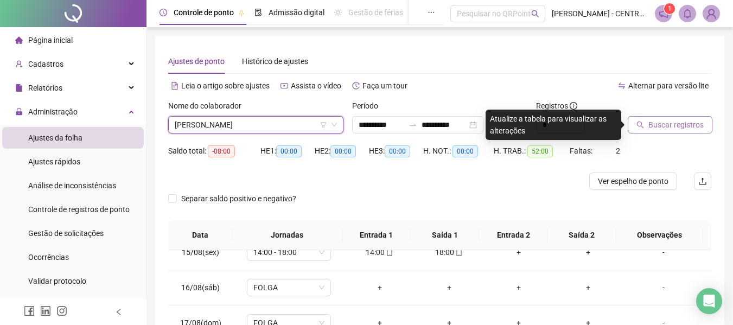
click at [671, 121] on span "Buscar registros" at bounding box center [675, 125] width 55 height 12
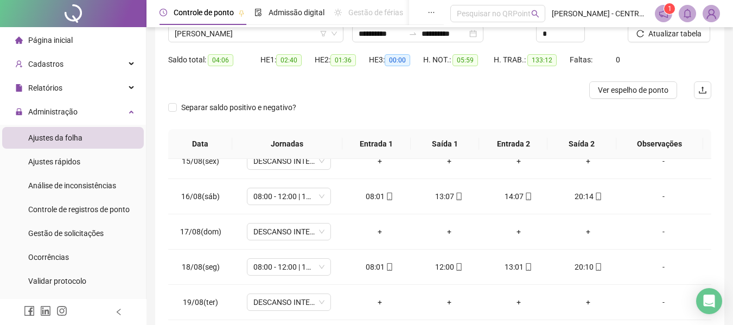
scroll to position [0, 0]
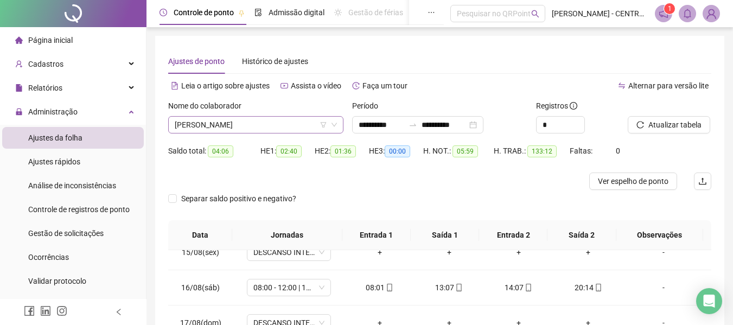
click at [303, 125] on span "[PERSON_NAME]" at bounding box center [256, 125] width 162 height 16
click at [386, 197] on div "Separar saldo positivo e negativo?" at bounding box center [439, 205] width 543 height 30
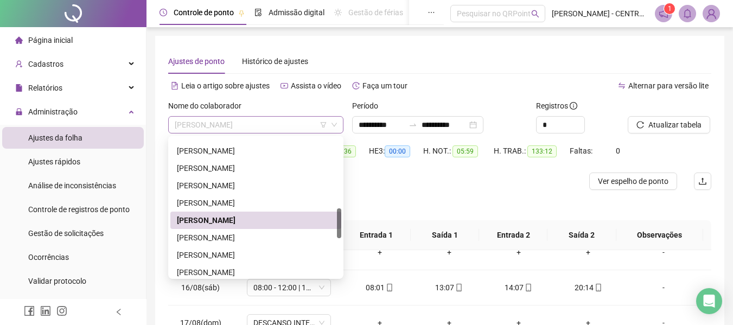
click at [242, 130] on span "[PERSON_NAME]" at bounding box center [256, 125] width 162 height 16
click at [245, 237] on div "[PERSON_NAME]" at bounding box center [256, 238] width 158 height 12
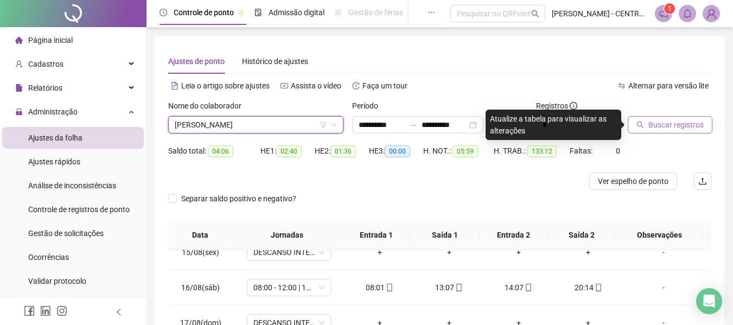
drag, startPoint x: 672, startPoint y: 118, endPoint x: 666, endPoint y: 118, distance: 6.0
click at [672, 118] on button "Buscar registros" at bounding box center [670, 124] width 85 height 17
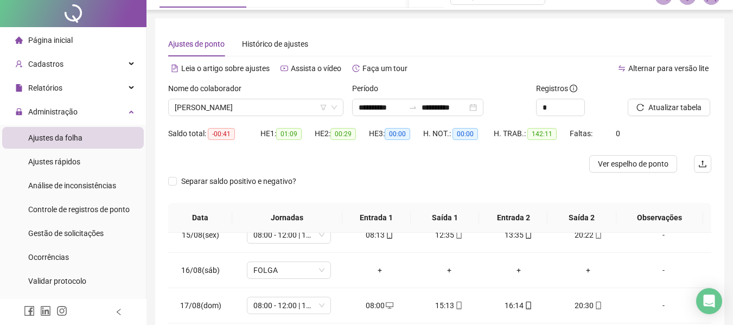
scroll to position [216, 0]
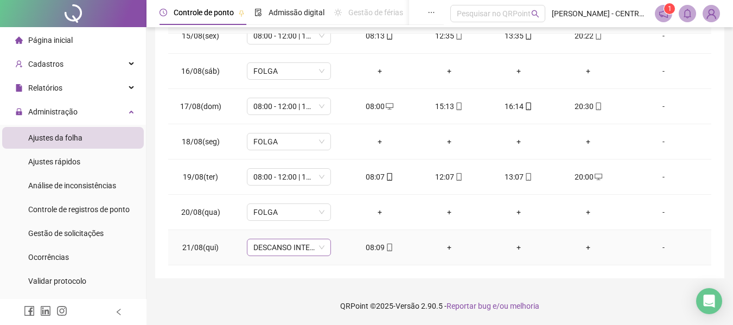
click at [289, 244] on span "DESCANSO INTER-JORNADA" at bounding box center [288, 247] width 71 height 16
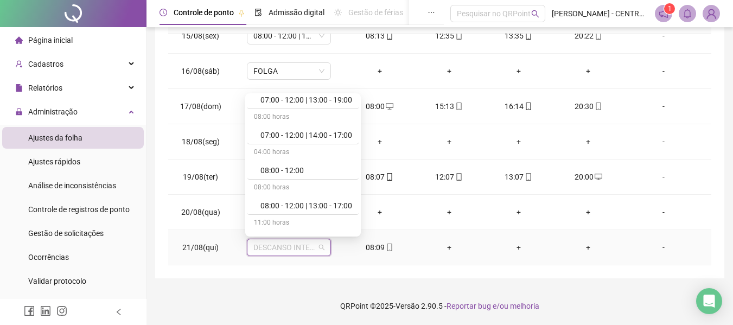
scroll to position [217, 0]
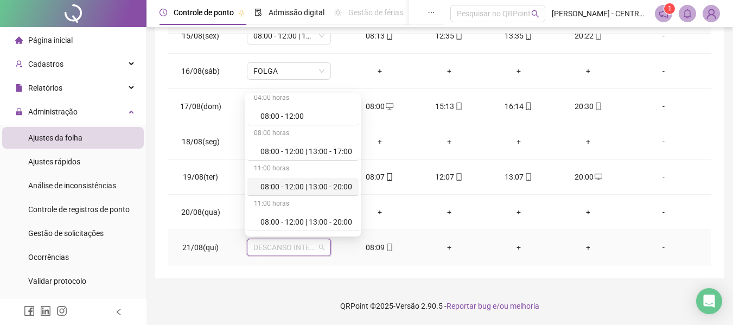
click at [307, 186] on div "08:00 - 12:00 | 13:00 - 20:00" at bounding box center [306, 187] width 92 height 12
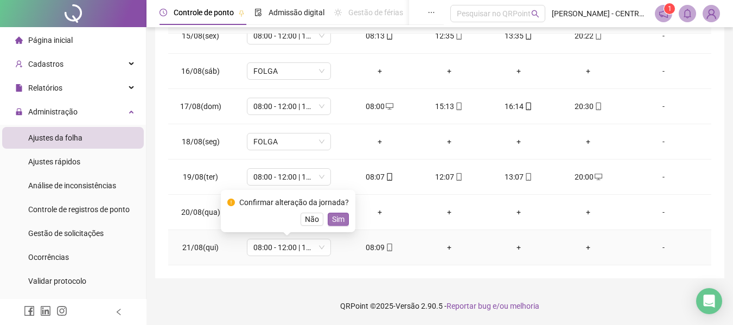
click at [337, 218] on span "Sim" at bounding box center [338, 219] width 12 height 12
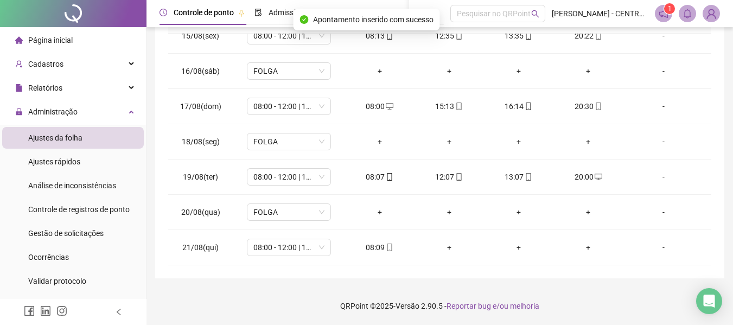
scroll to position [0, 0]
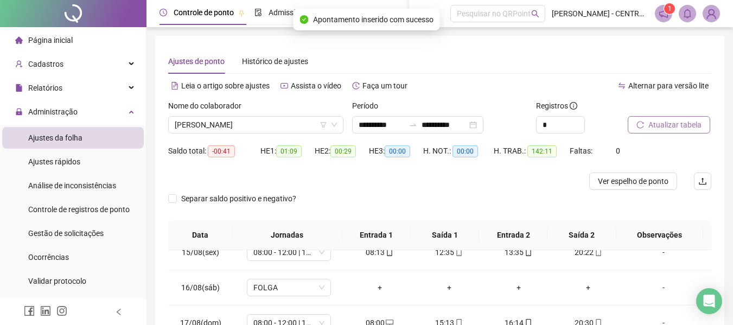
click at [681, 124] on span "Atualizar tabela" at bounding box center [674, 125] width 53 height 12
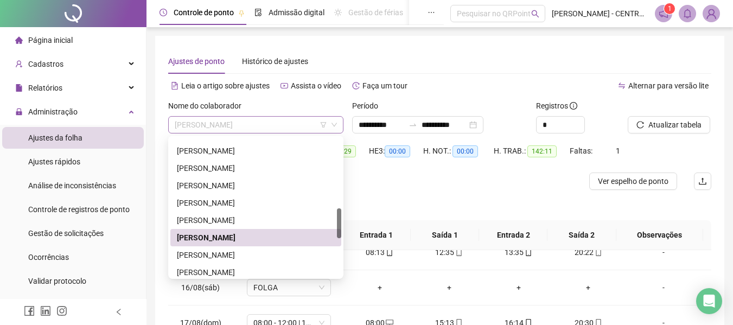
click at [220, 122] on span "[PERSON_NAME]" at bounding box center [256, 125] width 162 height 16
click at [221, 258] on div "[PERSON_NAME]" at bounding box center [256, 255] width 158 height 12
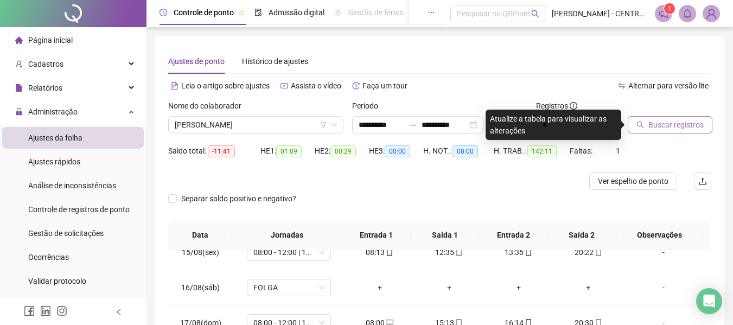
click at [661, 130] on span "Buscar registros" at bounding box center [675, 125] width 55 height 12
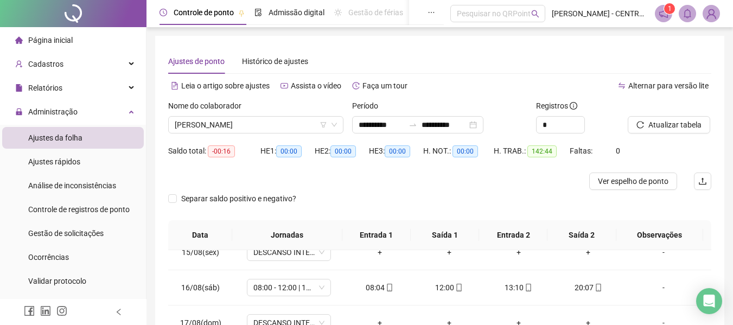
click at [310, 113] on div "Nome do colaborador" at bounding box center [255, 108] width 175 height 16
click at [303, 124] on span "[PERSON_NAME]" at bounding box center [256, 125] width 162 height 16
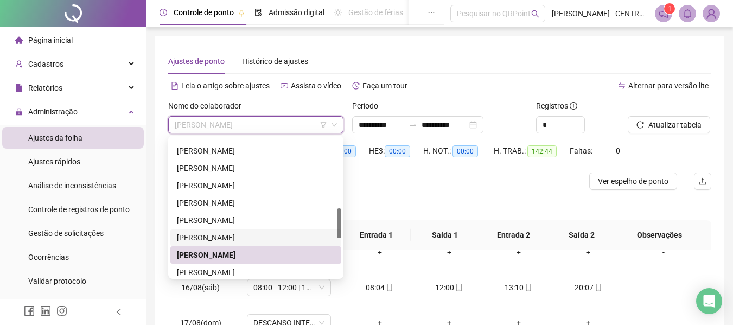
scroll to position [434, 0]
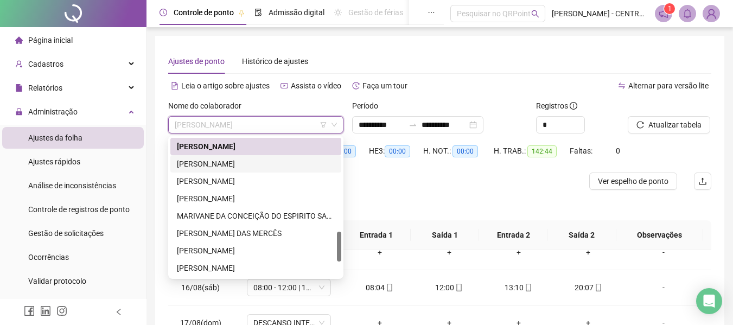
click at [256, 156] on div "[PERSON_NAME]" at bounding box center [255, 163] width 171 height 17
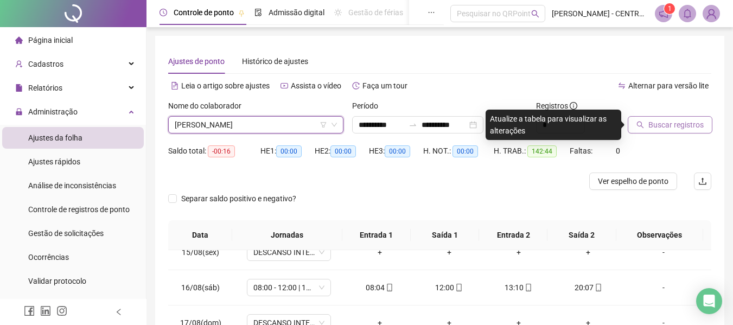
click at [646, 128] on button "Buscar registros" at bounding box center [670, 124] width 85 height 17
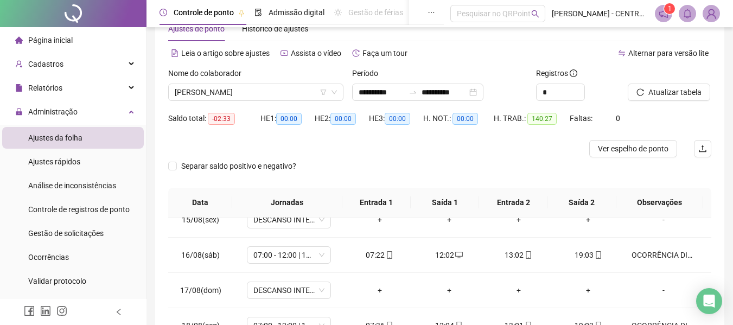
scroll to position [0, 0]
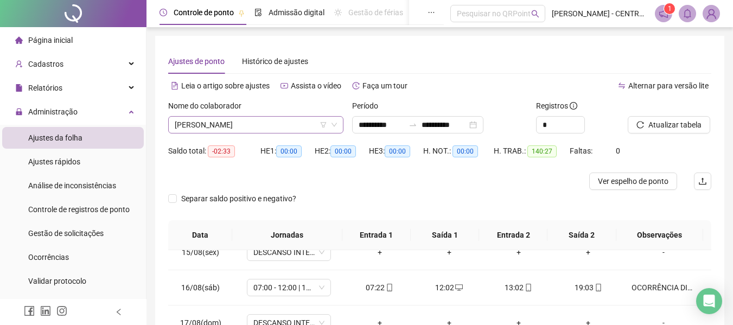
click at [305, 126] on span "[PERSON_NAME]" at bounding box center [256, 125] width 162 height 16
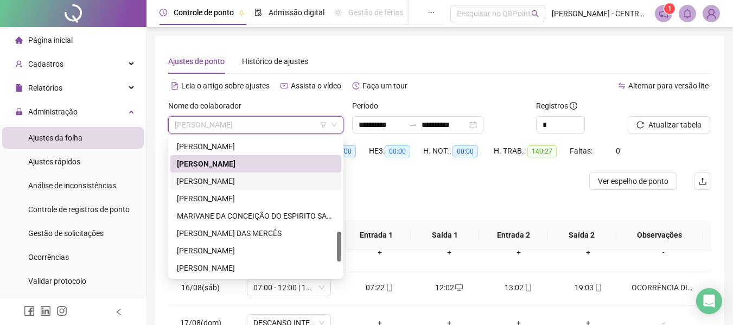
drag, startPoint x: 298, startPoint y: 183, endPoint x: 523, endPoint y: 133, distance: 230.5
click at [298, 182] on div "[PERSON_NAME]" at bounding box center [256, 181] width 158 height 12
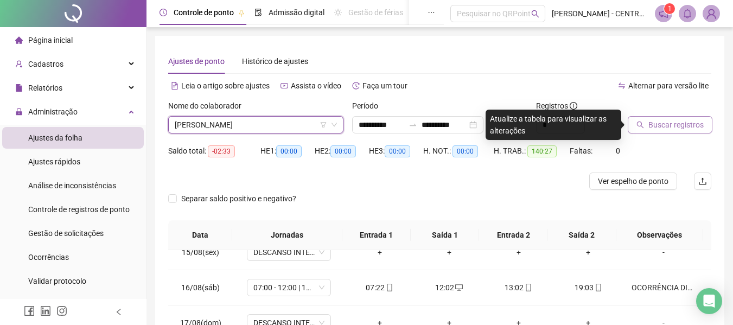
click at [669, 122] on span "Buscar registros" at bounding box center [675, 125] width 55 height 12
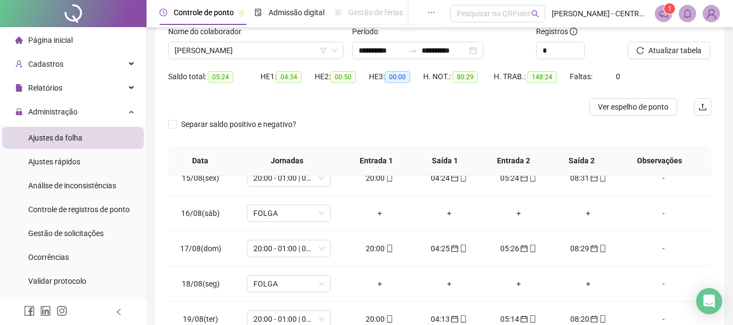
scroll to position [216, 0]
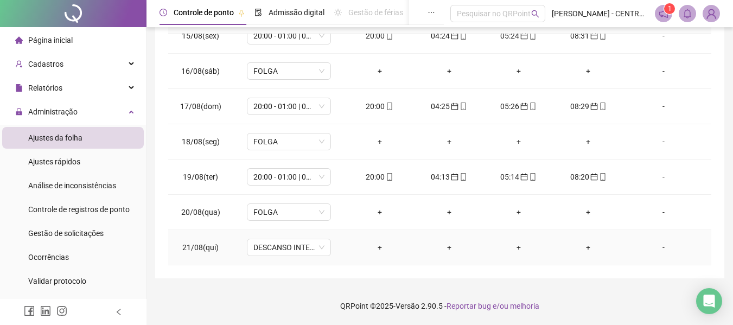
click at [307, 257] on td "DESCANSO INTER-JORNADA" at bounding box center [289, 247] width 112 height 35
click at [300, 244] on span "DESCANSO INTER-JORNADA" at bounding box center [288, 247] width 71 height 16
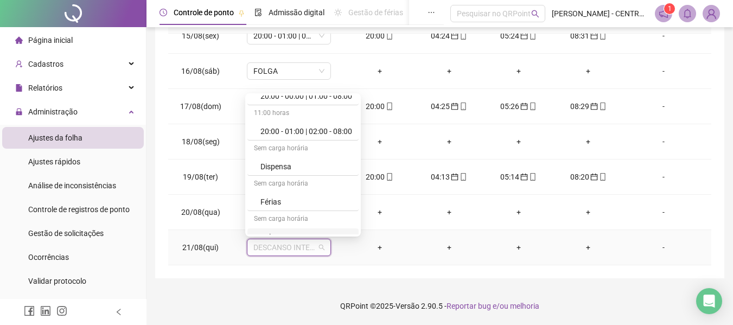
scroll to position [1234, 0]
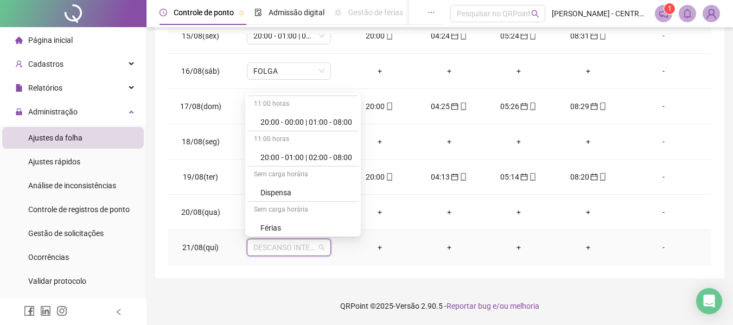
click at [311, 162] on div "20:00 - 01:00 | 02:00 - 08:00" at bounding box center [306, 157] width 92 height 12
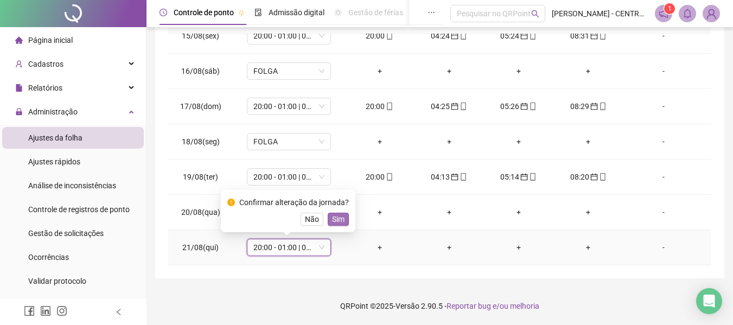
click at [333, 222] on span "Sim" at bounding box center [338, 219] width 12 height 12
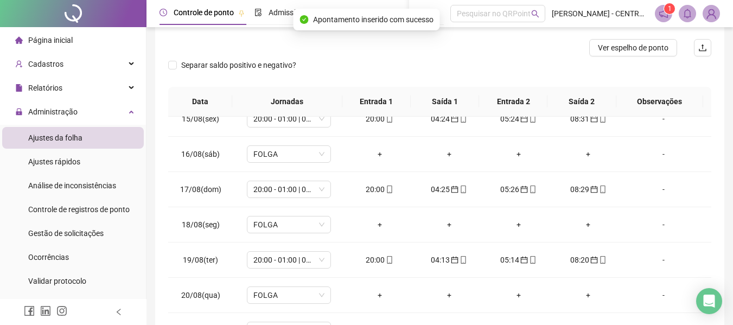
scroll to position [0, 0]
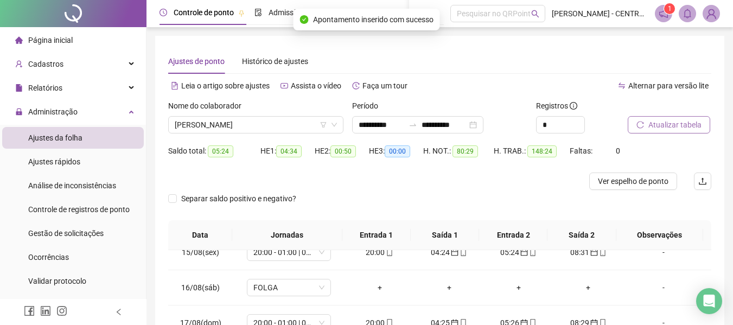
click at [643, 121] on icon "reload" at bounding box center [640, 125] width 8 height 8
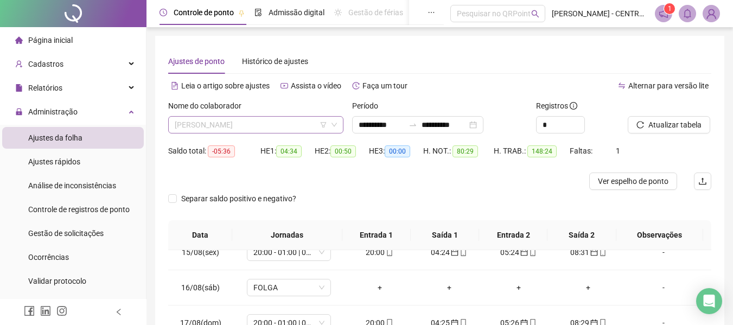
click at [293, 119] on span "[PERSON_NAME]" at bounding box center [256, 125] width 162 height 16
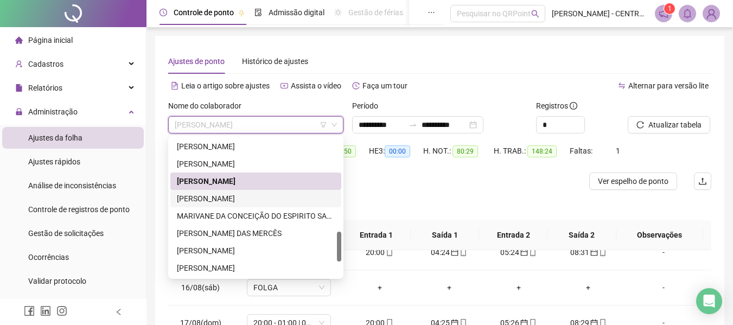
click at [267, 197] on div "[PERSON_NAME]" at bounding box center [256, 199] width 158 height 12
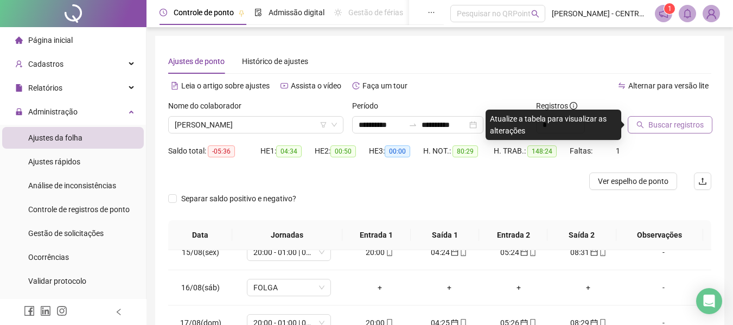
click at [689, 128] on span "Buscar registros" at bounding box center [675, 125] width 55 height 12
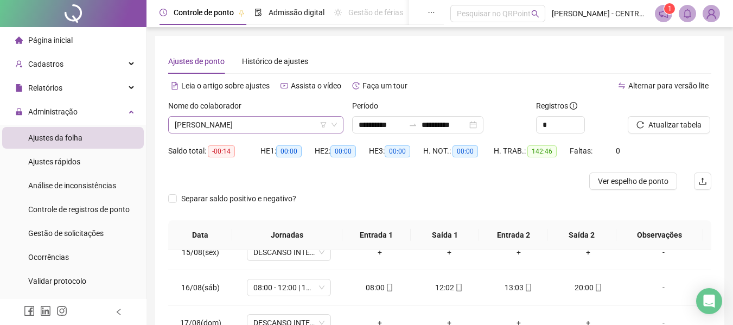
click at [285, 131] on span "[PERSON_NAME]" at bounding box center [256, 125] width 162 height 16
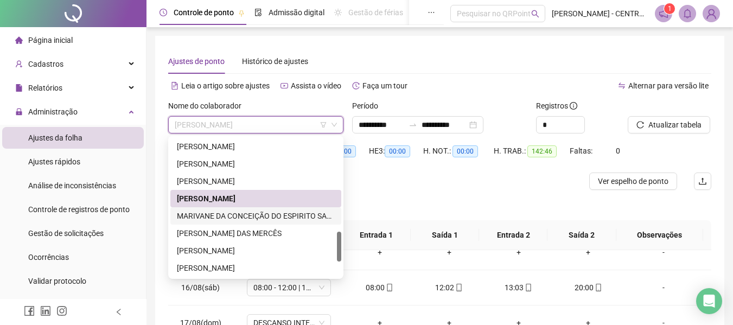
click at [261, 215] on div "MARIVANE DA CONCEIÇÃO DO ESPIRITO SANTO" at bounding box center [256, 216] width 158 height 12
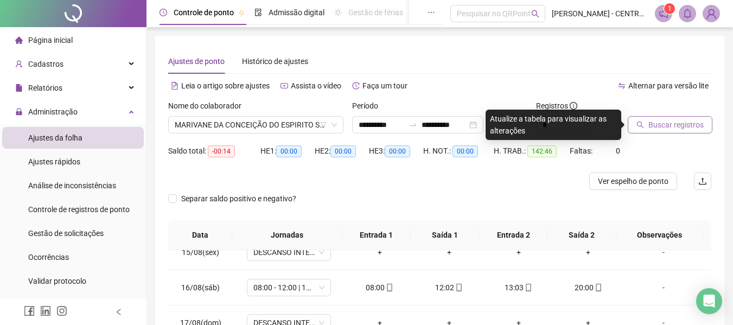
click at [688, 123] on span "Buscar registros" at bounding box center [675, 125] width 55 height 12
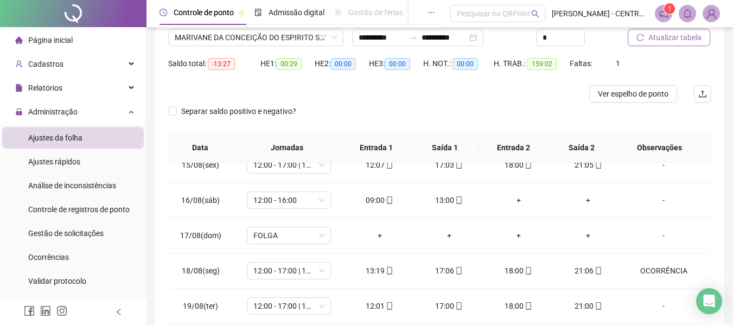
scroll to position [20, 0]
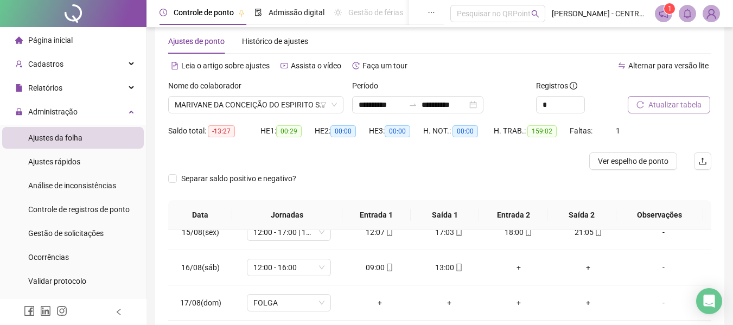
click at [323, 105] on icon "filter" at bounding box center [323, 104] width 7 height 7
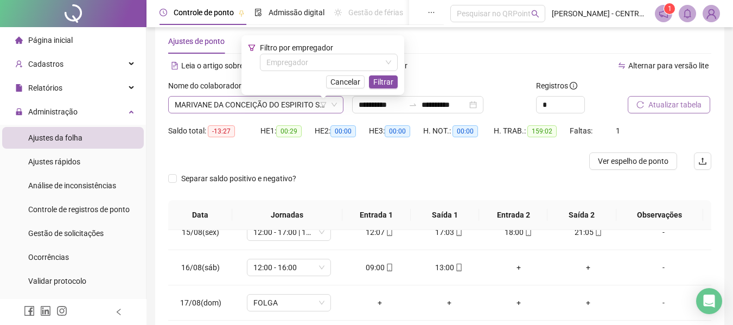
click at [233, 100] on span "MARIVANE DA CONCEIÇÃO DO ESPIRITO SANTO" at bounding box center [256, 105] width 162 height 16
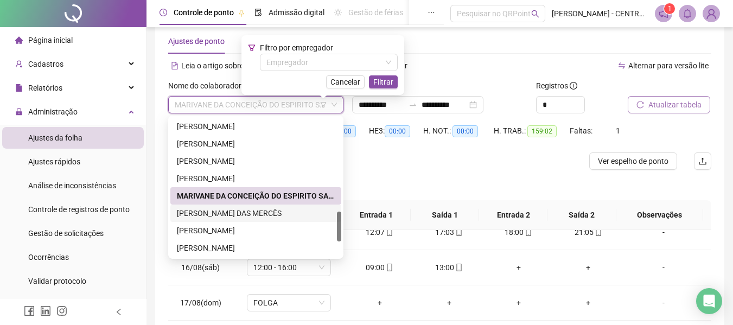
click at [233, 210] on div "[PERSON_NAME] DAS MERCÊS" at bounding box center [256, 213] width 158 height 12
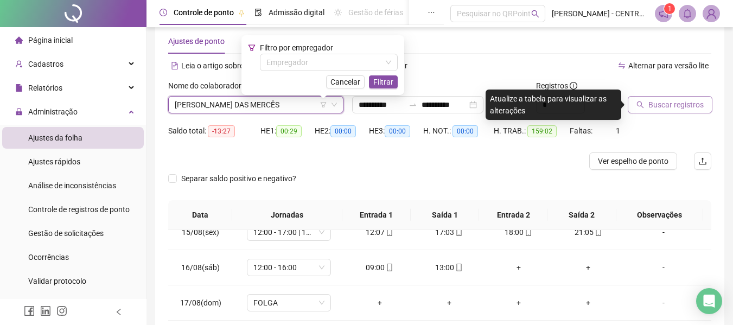
click at [681, 102] on span "Buscar registros" at bounding box center [675, 105] width 55 height 12
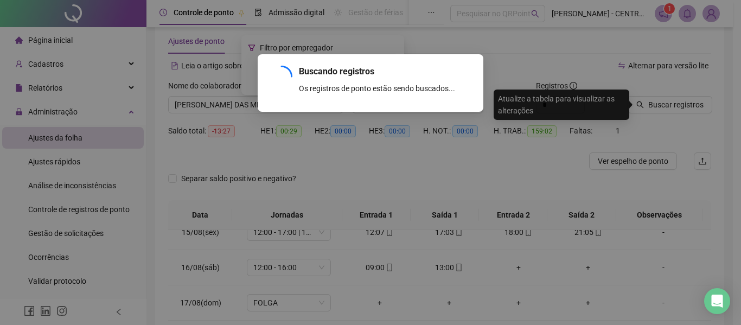
click at [463, 187] on div "Buscando registros Os registros de ponto estão sendo buscados... OK" at bounding box center [370, 162] width 741 height 325
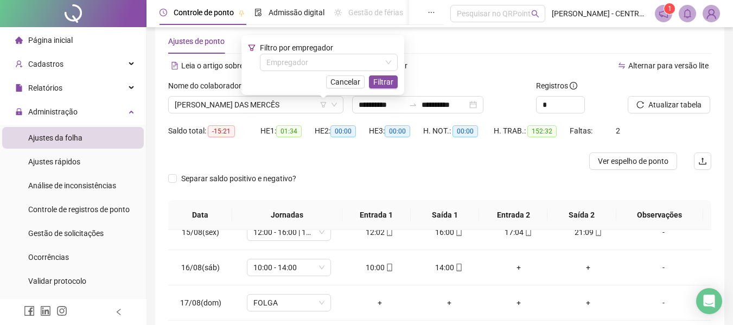
click at [455, 178] on div "Separar saldo positivo e negativo?" at bounding box center [439, 185] width 543 height 30
click at [357, 79] on span "Cancelar" at bounding box center [345, 82] width 30 height 12
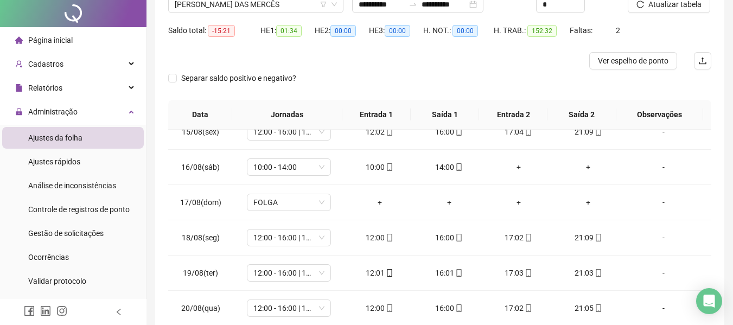
scroll to position [0, 0]
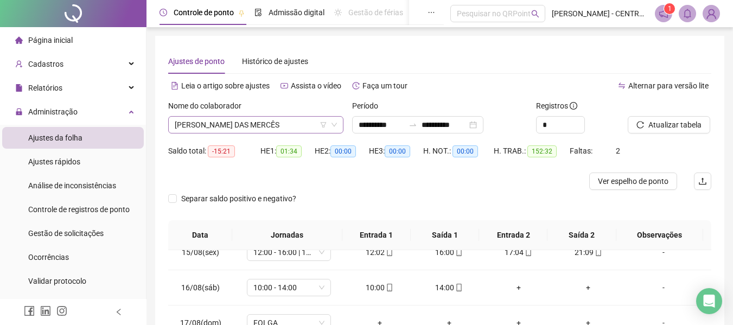
click at [194, 127] on span "[PERSON_NAME] DAS MERCÊS" at bounding box center [256, 125] width 162 height 16
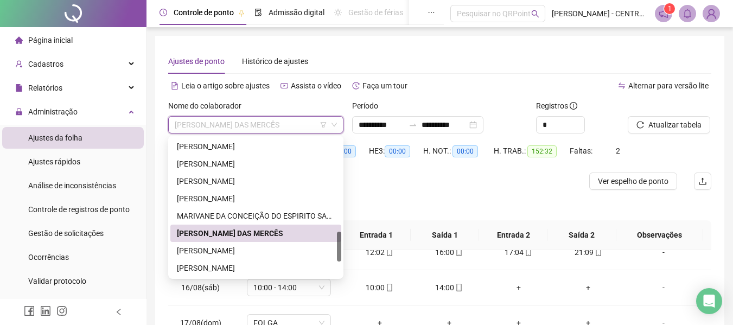
drag, startPoint x: 379, startPoint y: 187, endPoint x: 544, endPoint y: 181, distance: 165.0
click at [380, 187] on div at bounding box center [371, 181] width 407 height 17
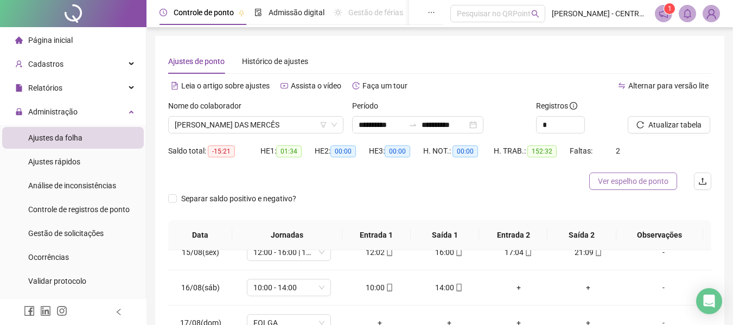
click at [635, 186] on span "Ver espelho de ponto" at bounding box center [633, 181] width 71 height 12
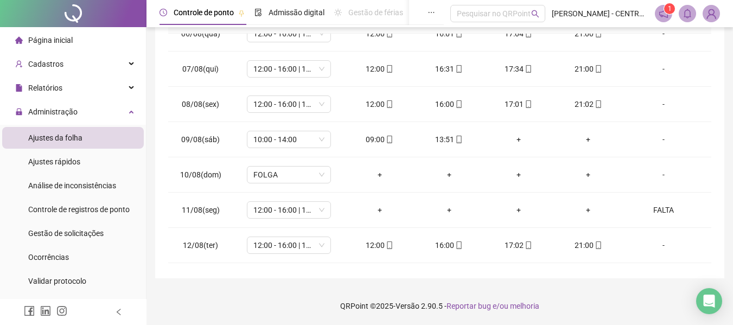
scroll to position [395, 0]
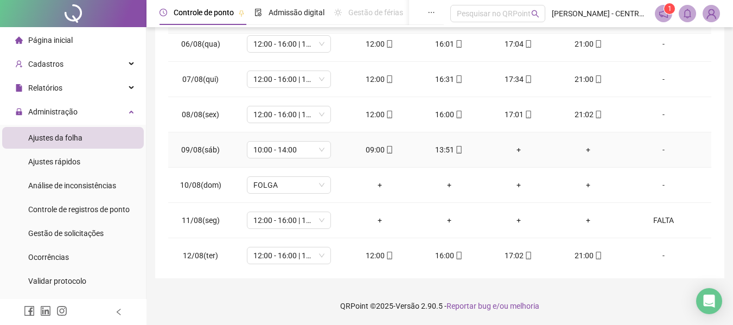
click at [657, 154] on div "-" at bounding box center [663, 150] width 64 height 12
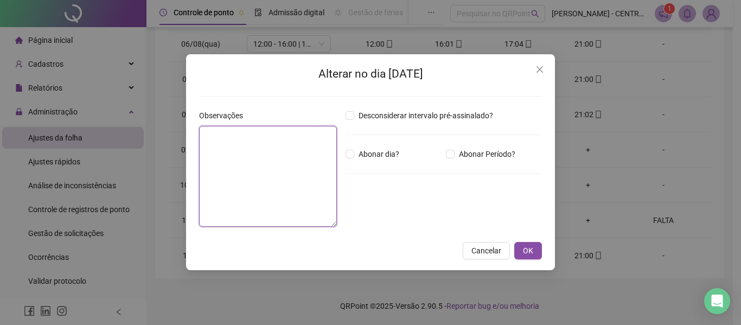
click at [284, 164] on textarea at bounding box center [268, 176] width 138 height 101
type textarea "**********"
click at [514, 242] on button "OK" at bounding box center [528, 250] width 28 height 17
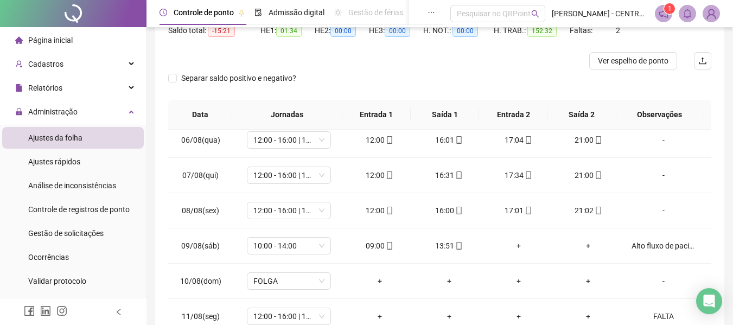
scroll to position [0, 0]
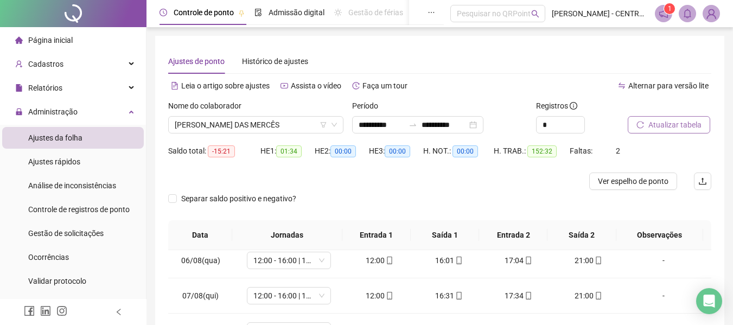
click at [654, 130] on span "Atualizar tabela" at bounding box center [674, 125] width 53 height 12
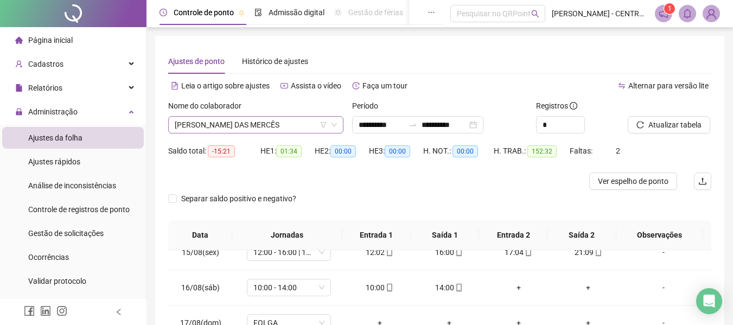
click at [262, 128] on span "[PERSON_NAME] DAS MERCÊS" at bounding box center [256, 125] width 162 height 16
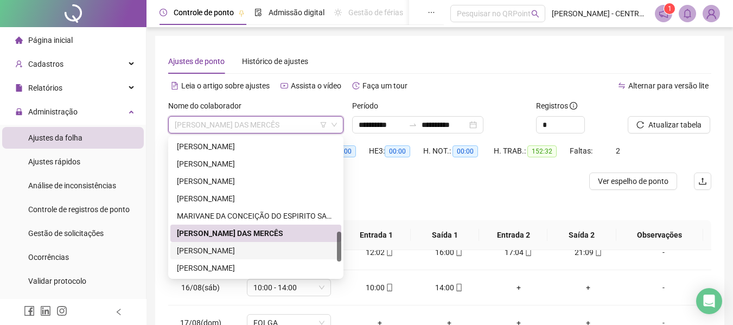
drag, startPoint x: 227, startPoint y: 250, endPoint x: 373, endPoint y: 249, distance: 145.9
click at [227, 250] on div "[PERSON_NAME]" at bounding box center [256, 251] width 158 height 12
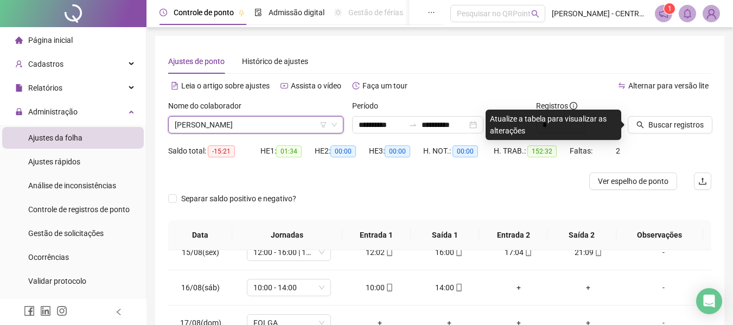
click at [684, 116] on div "Buscar registros" at bounding box center [670, 117] width 84 height 34
click at [683, 120] on span "Buscar registros" at bounding box center [675, 125] width 55 height 12
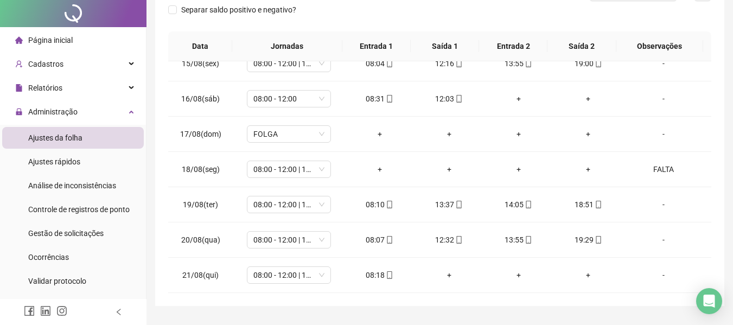
scroll to position [216, 0]
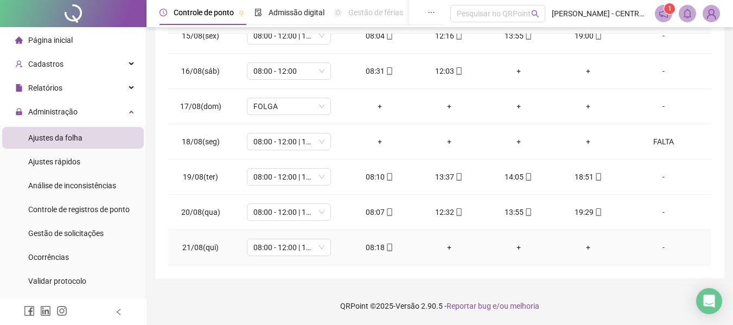
click at [656, 252] on div "-" at bounding box center [663, 247] width 64 height 12
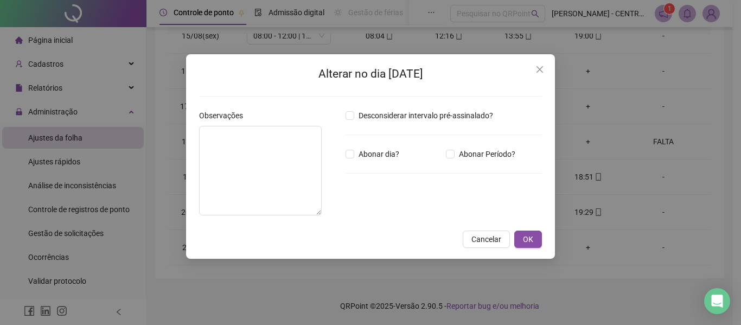
click at [605, 299] on div "Alterar no dia [DATE] Observações Desconsiderar intervalo pré-assinalado? Abona…" at bounding box center [370, 162] width 741 height 325
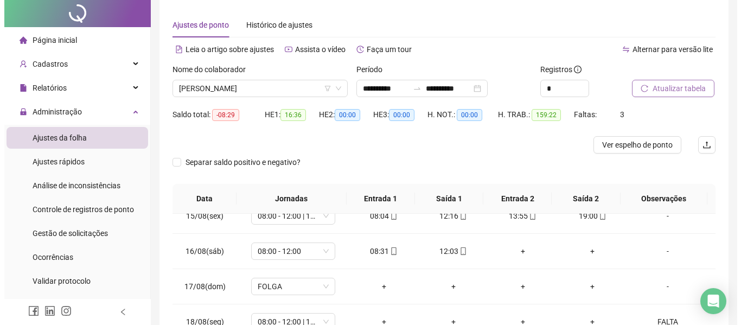
scroll to position [0, 0]
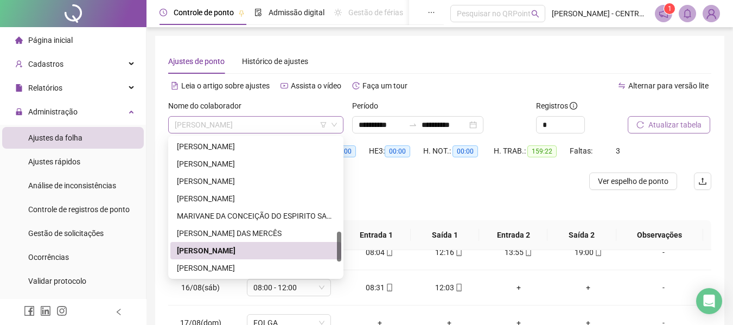
click at [293, 120] on span "[PERSON_NAME]" at bounding box center [256, 125] width 162 height 16
click at [234, 267] on div "[PERSON_NAME]" at bounding box center [256, 268] width 158 height 12
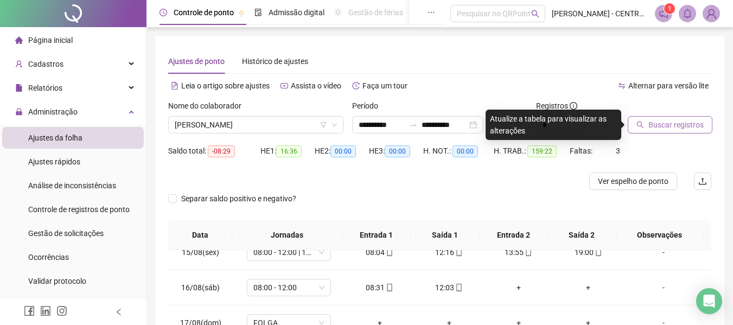
click at [669, 117] on button "Buscar registros" at bounding box center [670, 124] width 85 height 17
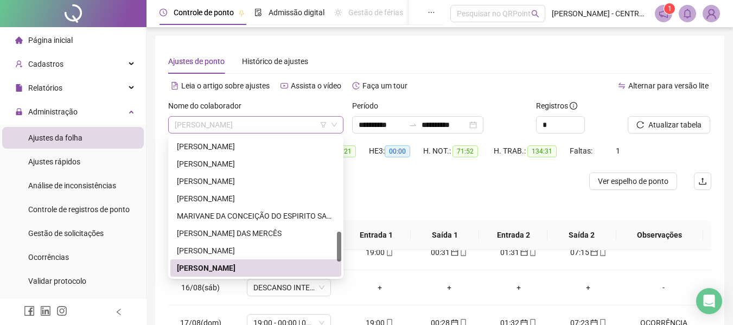
click at [268, 127] on span "[PERSON_NAME]" at bounding box center [256, 125] width 162 height 16
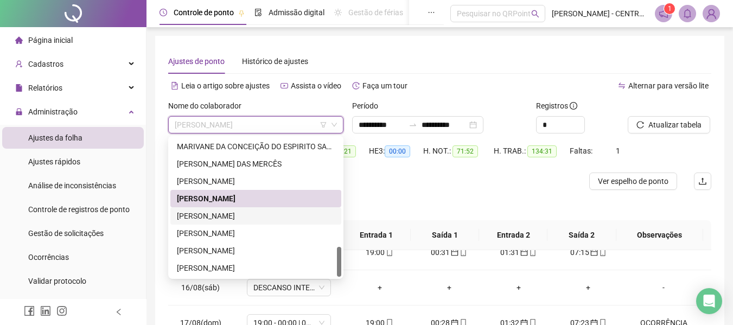
drag, startPoint x: 249, startPoint y: 212, endPoint x: 315, endPoint y: 197, distance: 67.3
click at [249, 212] on div "[PERSON_NAME]" at bounding box center [256, 216] width 158 height 12
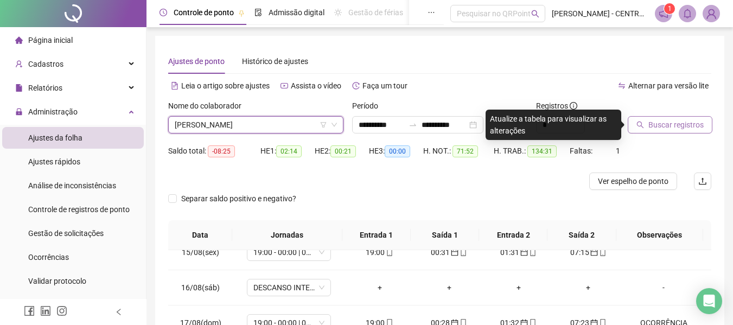
click at [659, 124] on span "Buscar registros" at bounding box center [675, 125] width 55 height 12
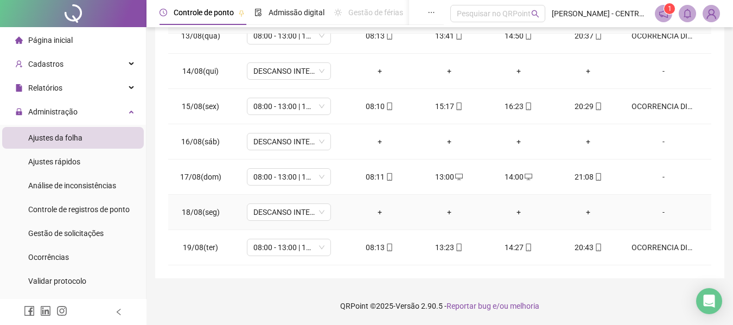
scroll to position [720, 0]
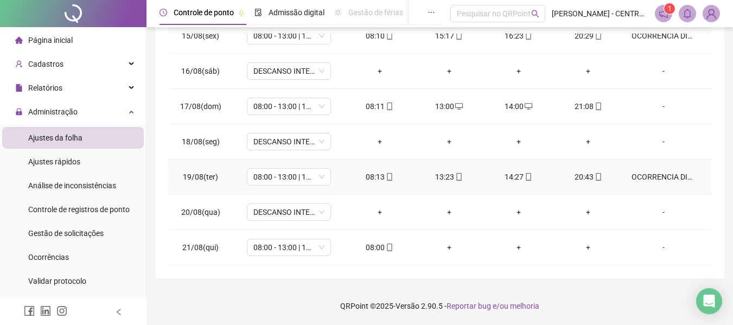
click at [641, 183] on td "OCORRENCIA DISCIPLINAR" at bounding box center [667, 176] width 88 height 35
click at [642, 177] on div "OCORRENCIA DISCIPLINAR" at bounding box center [663, 177] width 64 height 12
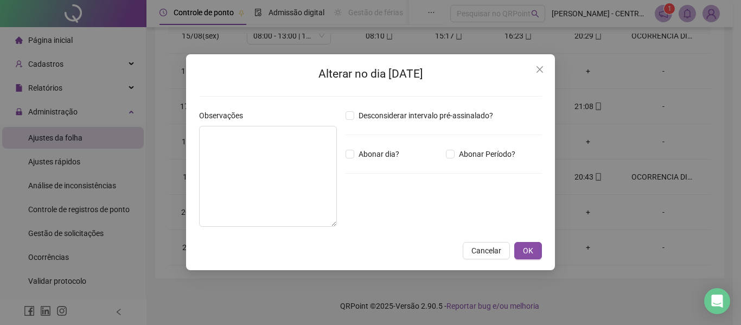
type textarea "**********"
click at [540, 64] on button "Close" at bounding box center [539, 69] width 17 height 17
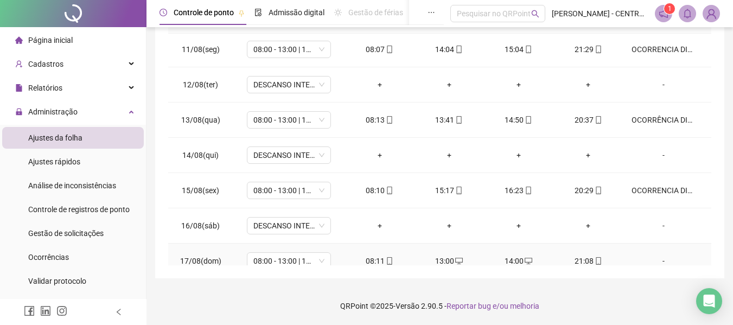
scroll to position [558, 0]
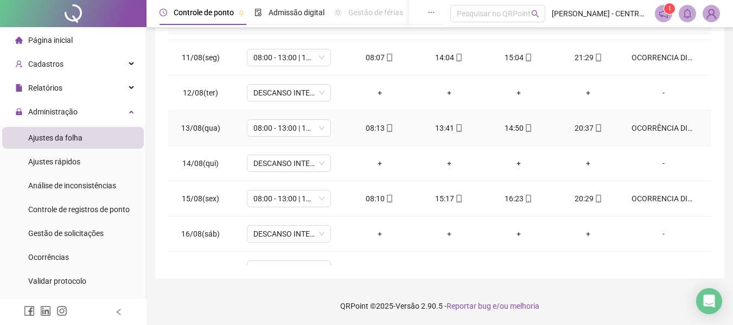
click at [656, 122] on div "OCORRÊNCIA DISCIPLINAR" at bounding box center [663, 128] width 64 height 12
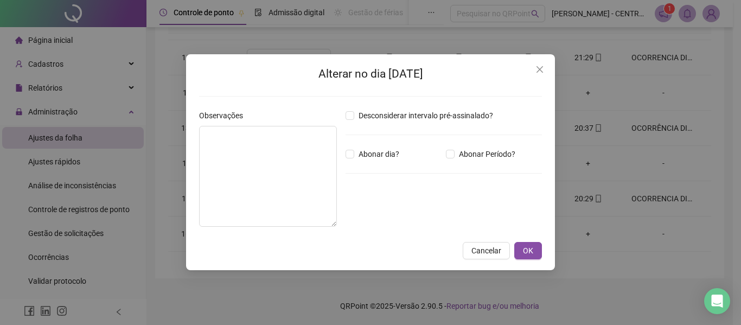
type textarea "**********"
click at [539, 59] on div "**********" at bounding box center [370, 162] width 369 height 216
drag, startPoint x: 546, startPoint y: 78, endPoint x: 546, endPoint y: 65, distance: 13.0
click at [547, 71] on div "**********" at bounding box center [370, 162] width 369 height 216
click at [546, 65] on span "Close" at bounding box center [539, 69] width 17 height 9
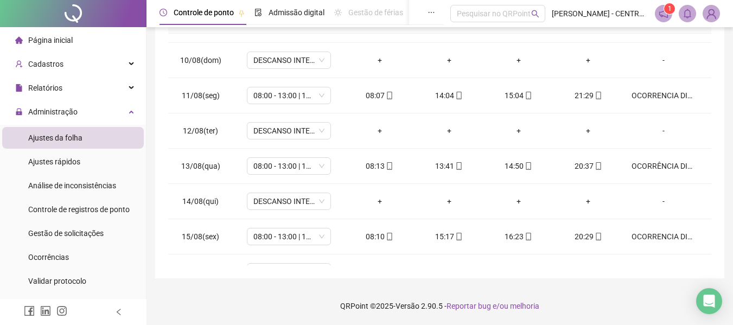
scroll to position [503, 0]
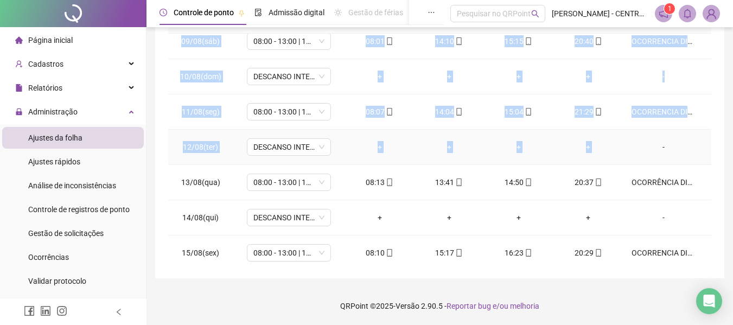
drag, startPoint x: 740, startPoint y: 46, endPoint x: 740, endPoint y: 34, distance: 11.4
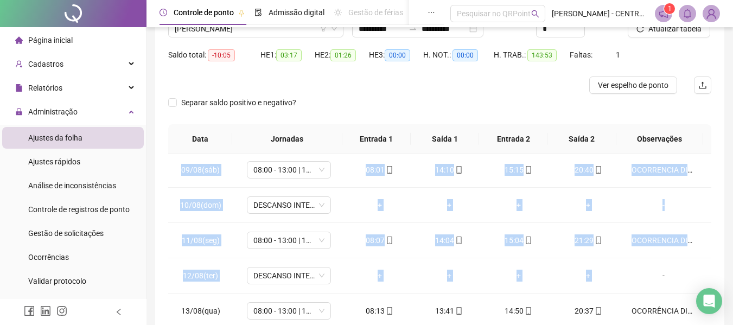
scroll to position [0, 0]
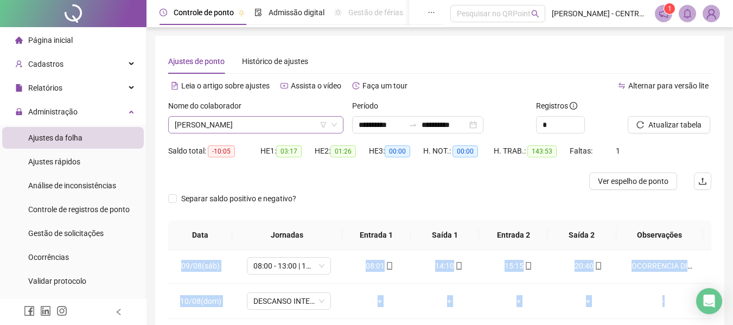
click at [225, 122] on span "[PERSON_NAME]" at bounding box center [256, 125] width 162 height 16
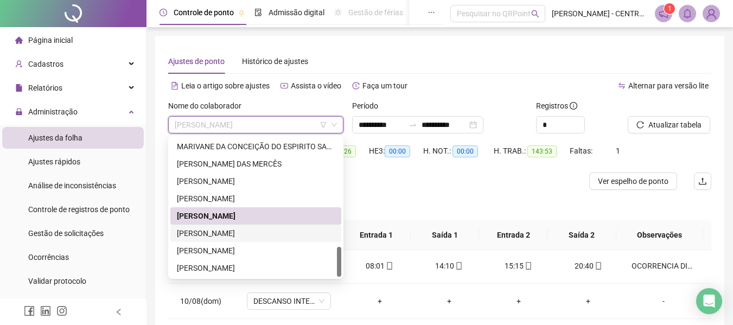
click at [238, 230] on div "[PERSON_NAME]" at bounding box center [256, 233] width 158 height 12
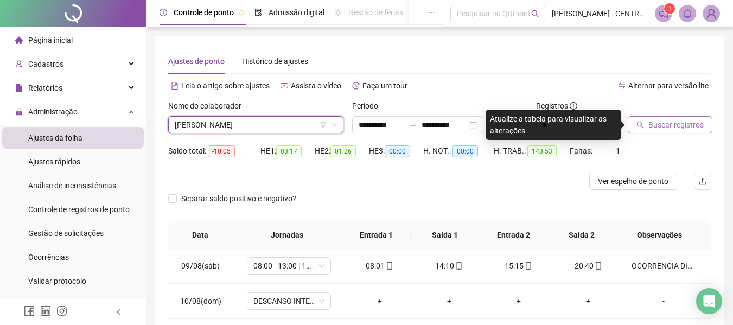
click at [668, 124] on span "Buscar registros" at bounding box center [675, 125] width 55 height 12
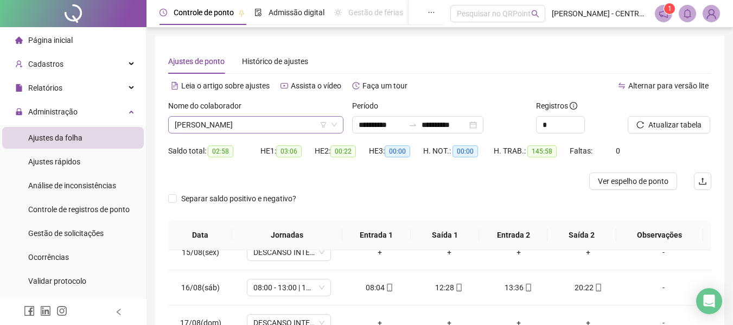
click at [256, 126] on span "[PERSON_NAME]" at bounding box center [256, 125] width 162 height 16
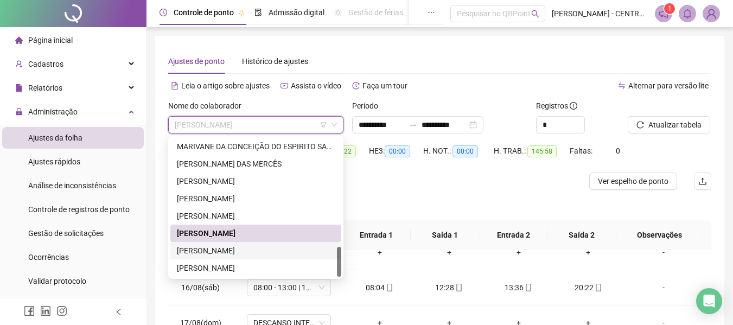
click at [251, 256] on div "[PERSON_NAME]" at bounding box center [256, 251] width 158 height 12
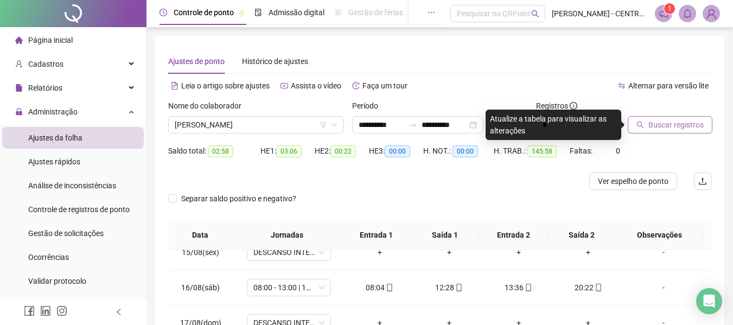
click at [676, 130] on span "Buscar registros" at bounding box center [675, 125] width 55 height 12
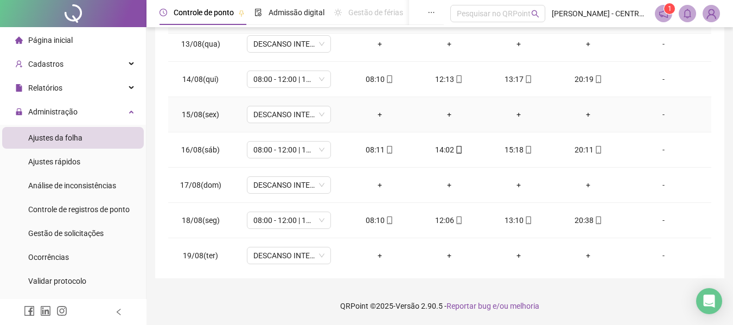
scroll to position [720, 0]
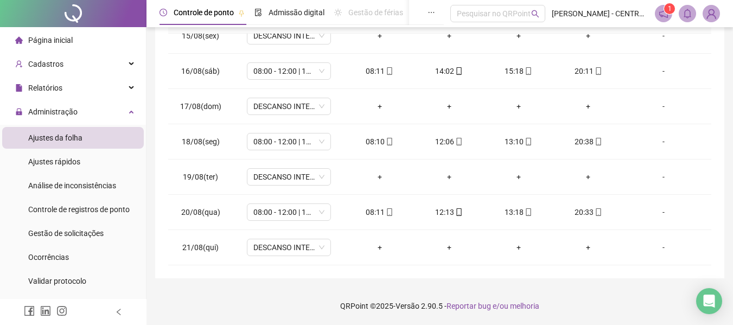
click at [55, 75] on ul "Página inicial Cadastros Relatórios Administração Ajustes da folha Ajustes rápi…" at bounding box center [73, 269] width 146 height 484
click at [56, 88] on span "Relatórios" at bounding box center [45, 88] width 34 height 9
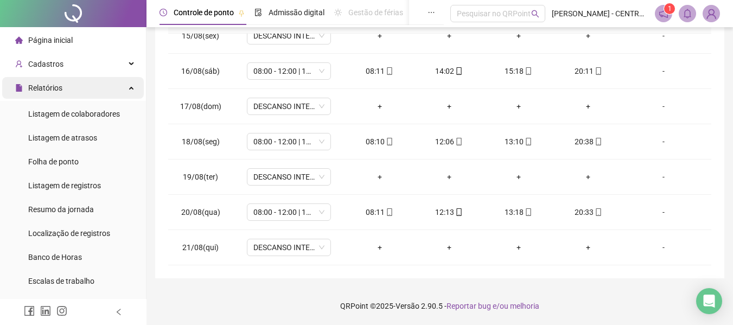
click at [80, 92] on div "Relatórios" at bounding box center [73, 88] width 142 height 22
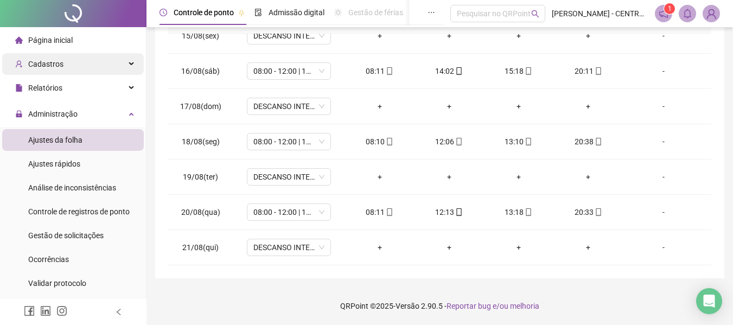
click at [88, 57] on div "Cadastros" at bounding box center [73, 64] width 142 height 22
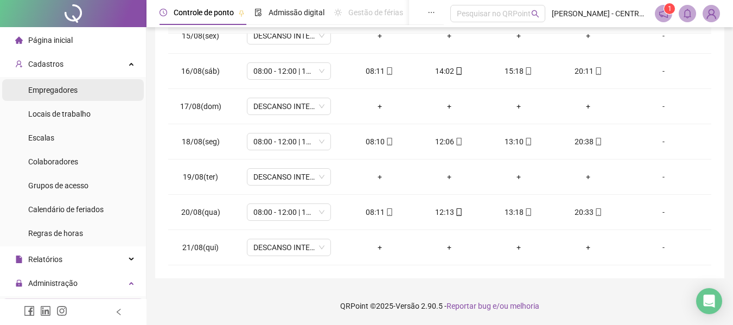
click at [89, 88] on li "Empregadores" at bounding box center [73, 90] width 142 height 22
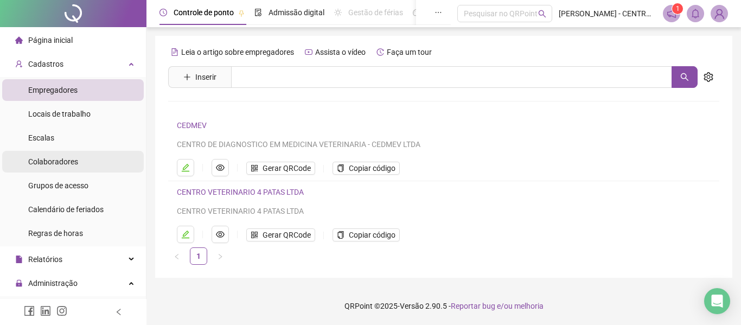
click at [78, 159] on li "Colaboradores" at bounding box center [73, 162] width 142 height 22
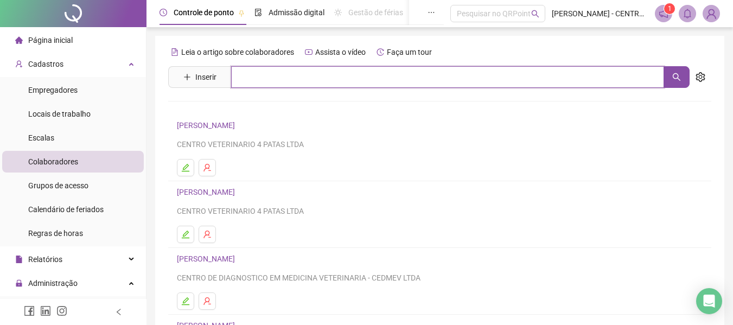
click at [297, 86] on input "text" at bounding box center [447, 77] width 433 height 22
type input "*****"
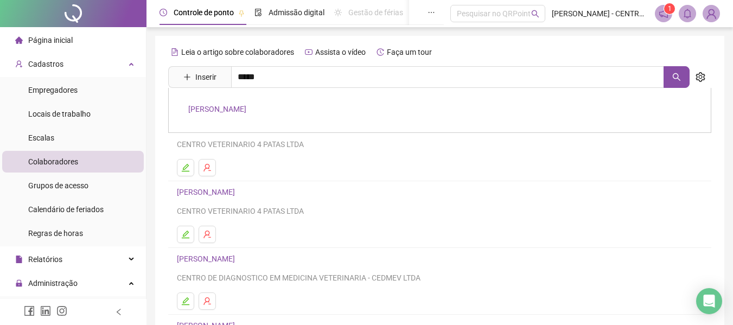
click at [288, 117] on div "[PERSON_NAME]" at bounding box center [439, 110] width 543 height 45
click at [246, 113] on link "[PERSON_NAME]" at bounding box center [217, 109] width 58 height 9
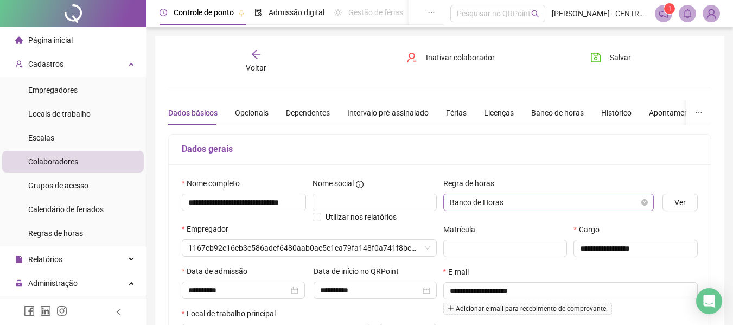
type input "**********"
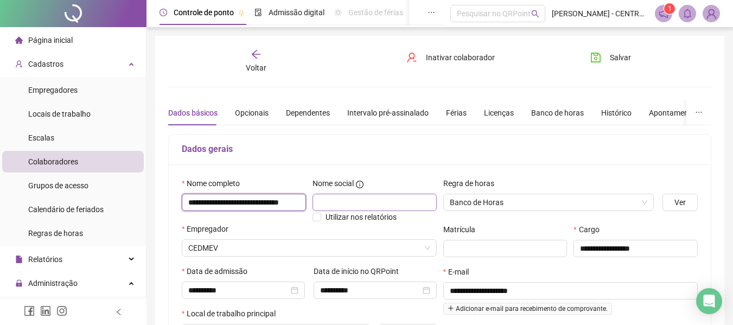
scroll to position [0, 22]
drag, startPoint x: 188, startPoint y: 201, endPoint x: 323, endPoint y: 203, distance: 134.6
click at [323, 203] on div "**********" at bounding box center [308, 200] width 261 height 46
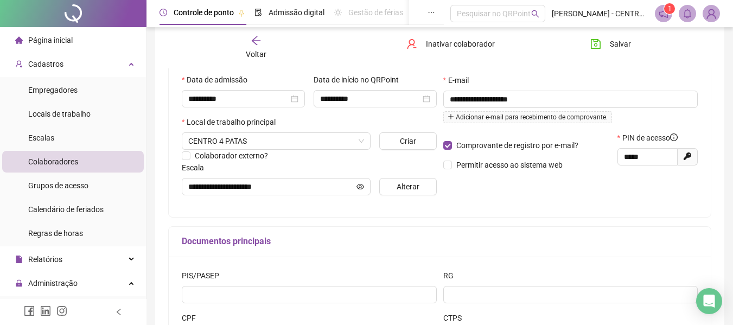
scroll to position [294, 0]
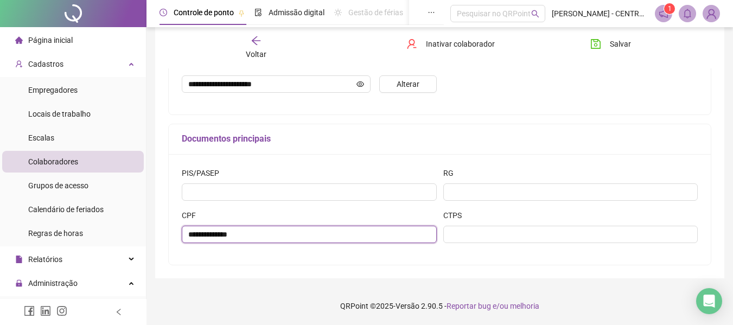
drag, startPoint x: 240, startPoint y: 234, endPoint x: 182, endPoint y: 231, distance: 58.7
click at [182, 231] on input "**********" at bounding box center [309, 234] width 255 height 17
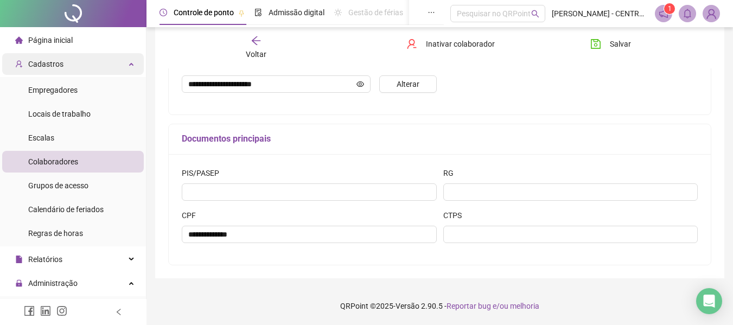
click at [92, 69] on div "Cadastros" at bounding box center [73, 64] width 142 height 22
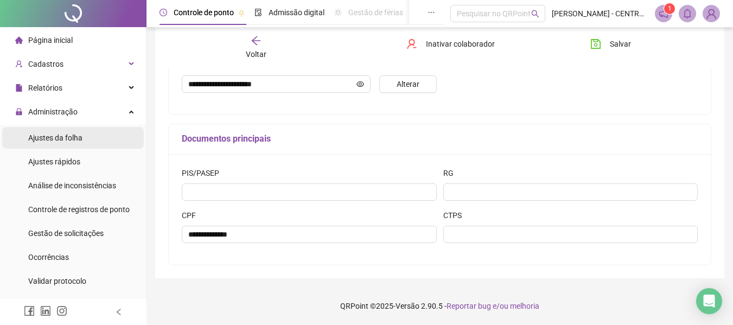
click at [85, 139] on li "Ajustes da folha" at bounding box center [73, 138] width 142 height 22
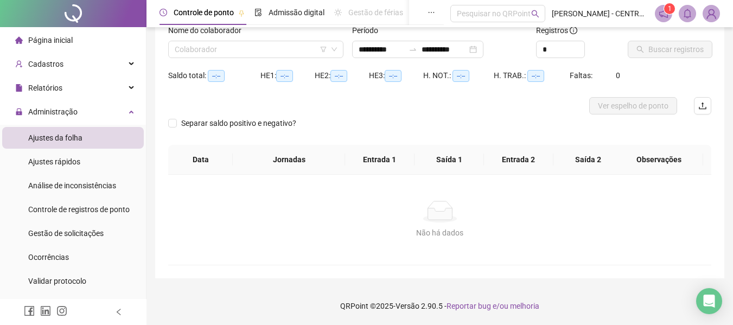
scroll to position [75, 0]
type input "**********"
click at [283, 39] on div "Nome do colaborador" at bounding box center [255, 32] width 175 height 16
click at [291, 44] on input "search" at bounding box center [251, 49] width 152 height 16
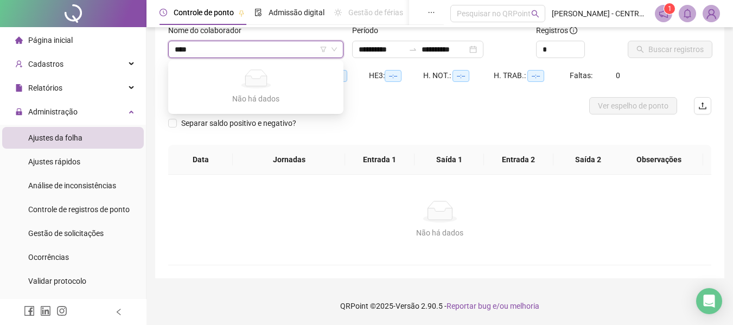
type input "***"
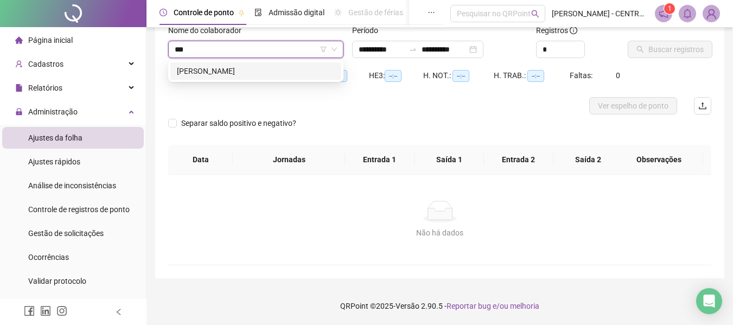
click at [261, 79] on div "[PERSON_NAME]" at bounding box center [255, 70] width 171 height 17
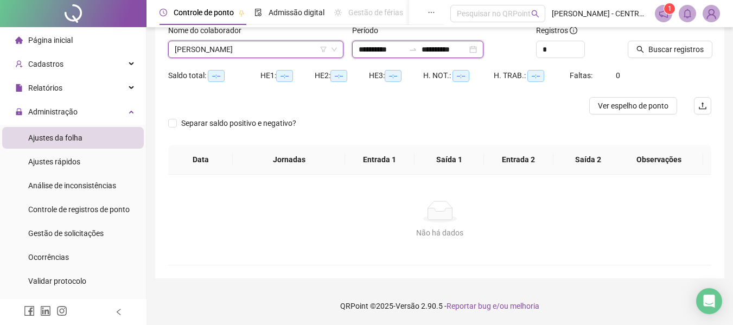
click at [483, 52] on div "**********" at bounding box center [417, 49] width 131 height 17
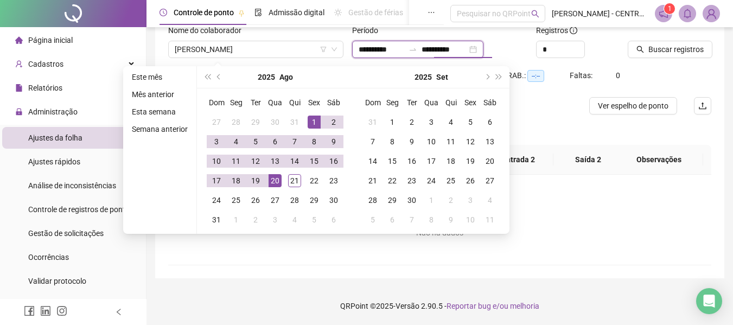
click at [483, 52] on div "**********" at bounding box center [417, 49] width 131 height 17
click at [213, 82] on button "prev-year" at bounding box center [219, 77] width 12 height 22
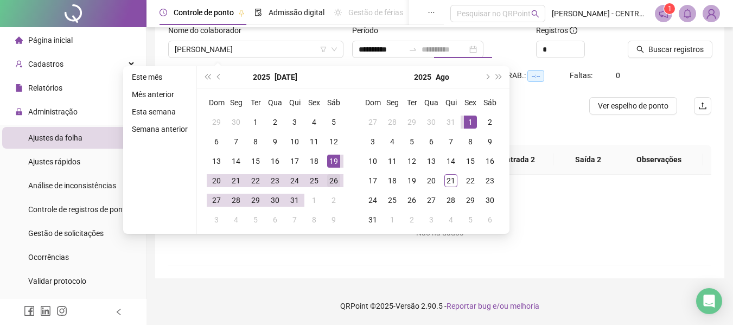
type input "**********"
click at [336, 178] on div "26" at bounding box center [333, 180] width 13 height 13
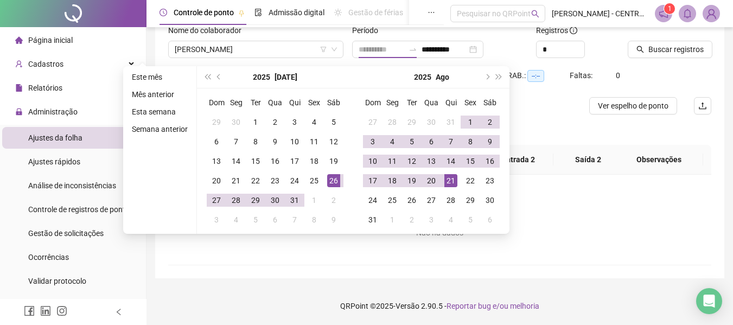
click at [455, 178] on div "21" at bounding box center [450, 180] width 13 height 13
type input "**********"
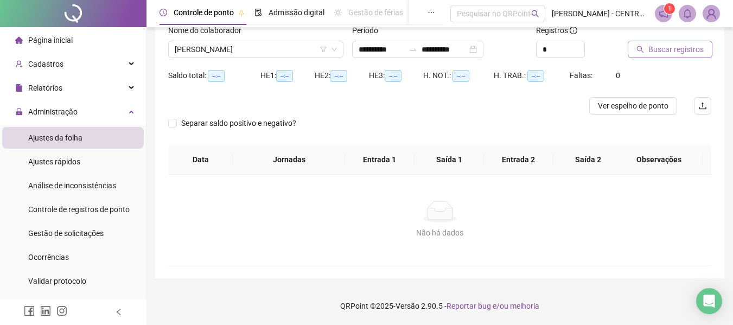
click at [682, 47] on span "Buscar registros" at bounding box center [675, 49] width 55 height 12
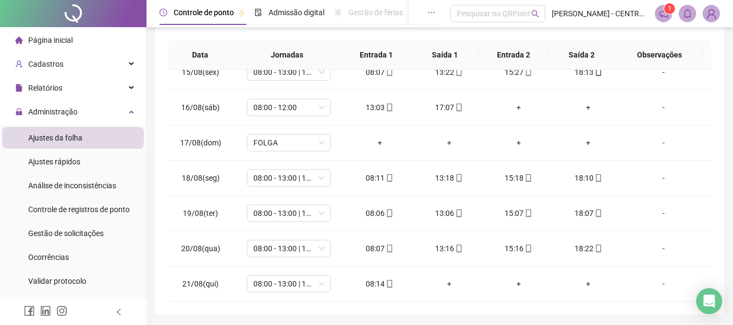
scroll to position [0, 0]
